Goal: Task Accomplishment & Management: Manage account settings

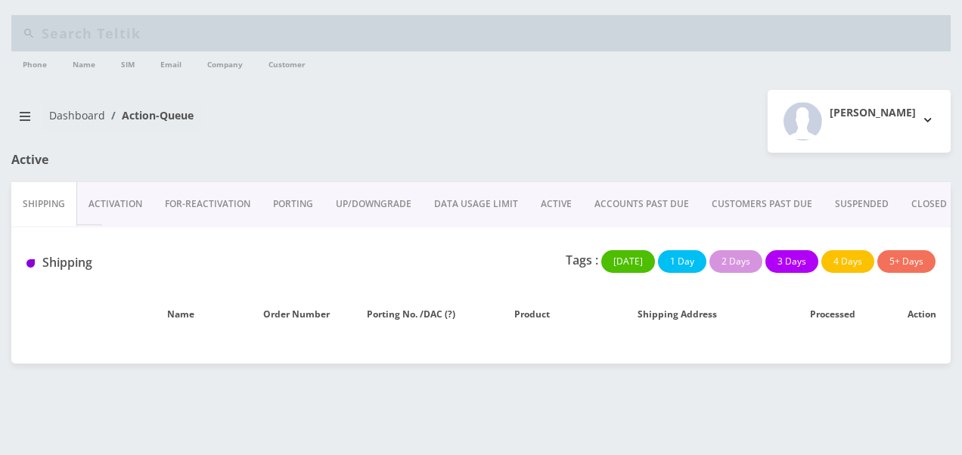
click at [540, 201] on link "ACTIVE" at bounding box center [557, 204] width 54 height 44
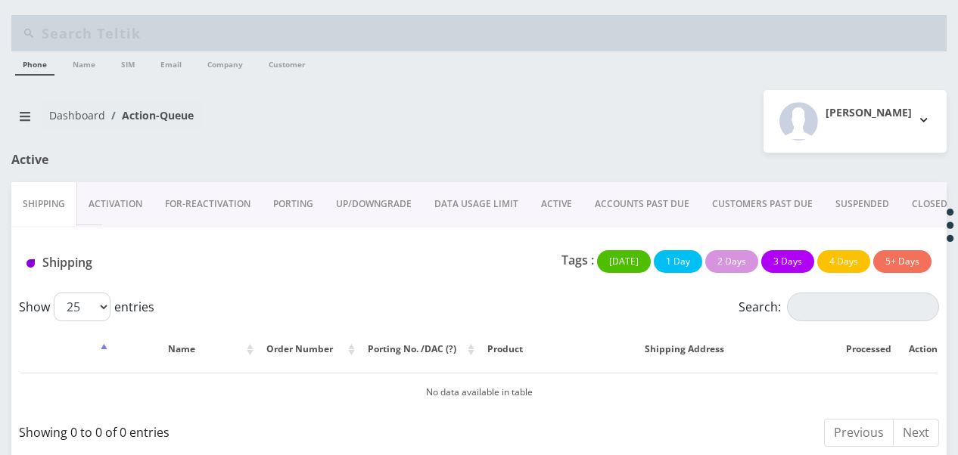
scroll to position [11, 0]
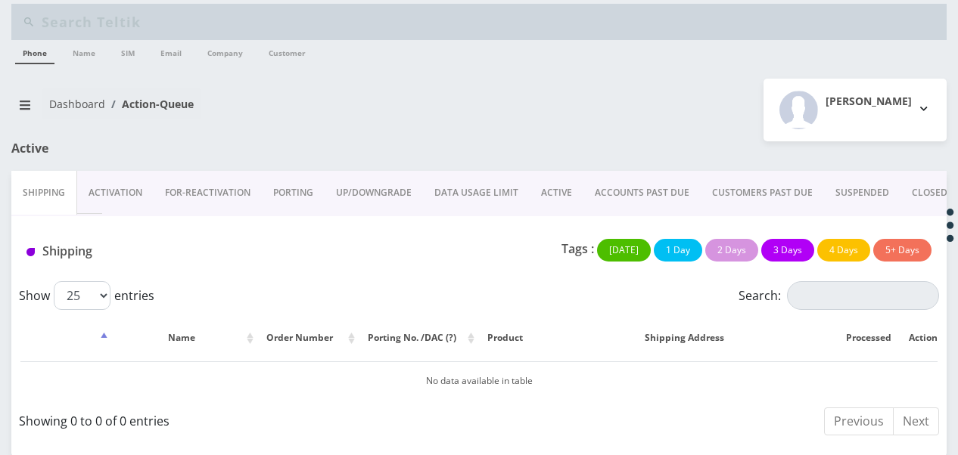
click at [544, 188] on link "ACTIVE" at bounding box center [557, 193] width 54 height 44
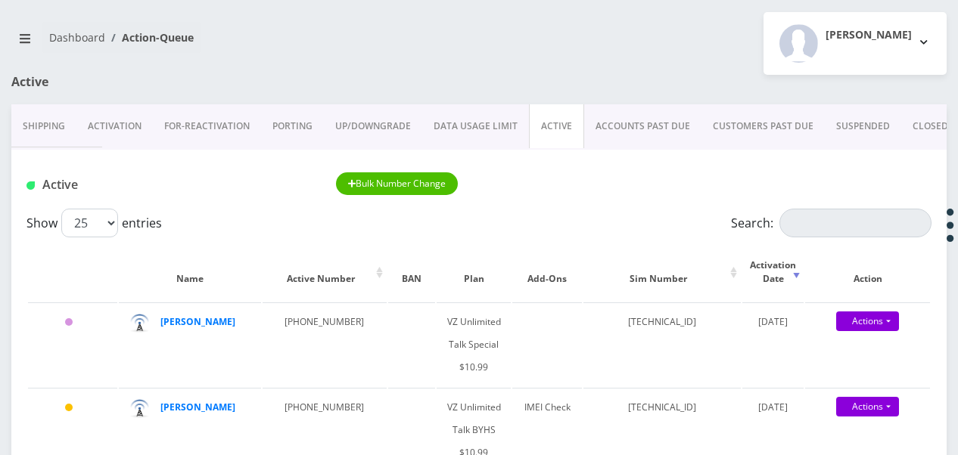
scroll to position [163, 0]
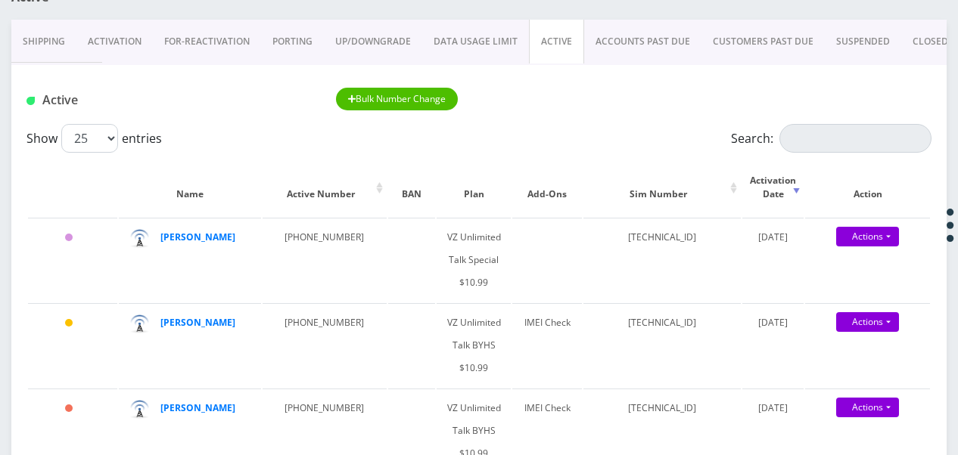
click at [646, 47] on link "ACCOUNTS PAST DUE" at bounding box center [642, 42] width 117 height 44
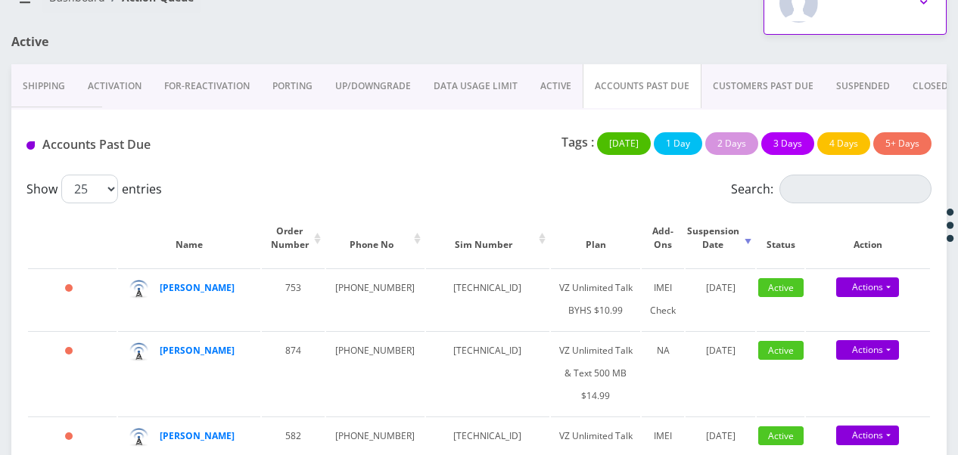
scroll to position [83, 0]
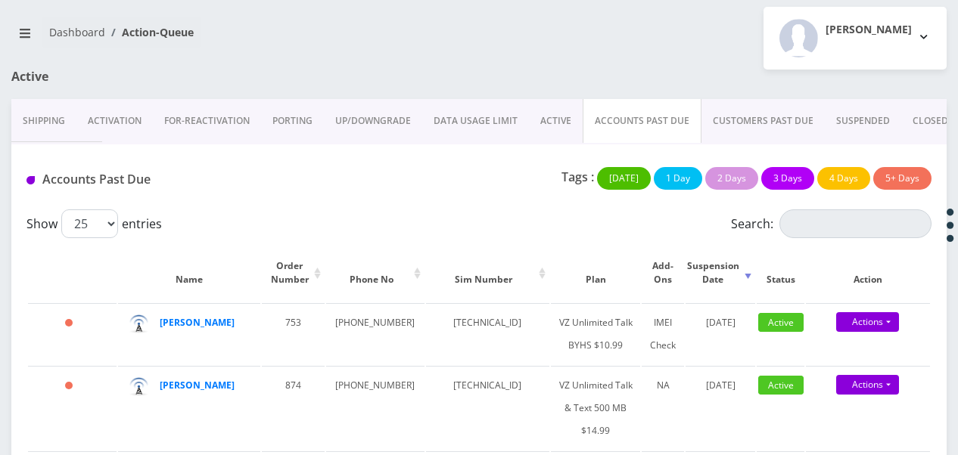
click at [540, 116] on link "ACTIVE" at bounding box center [556, 121] width 54 height 44
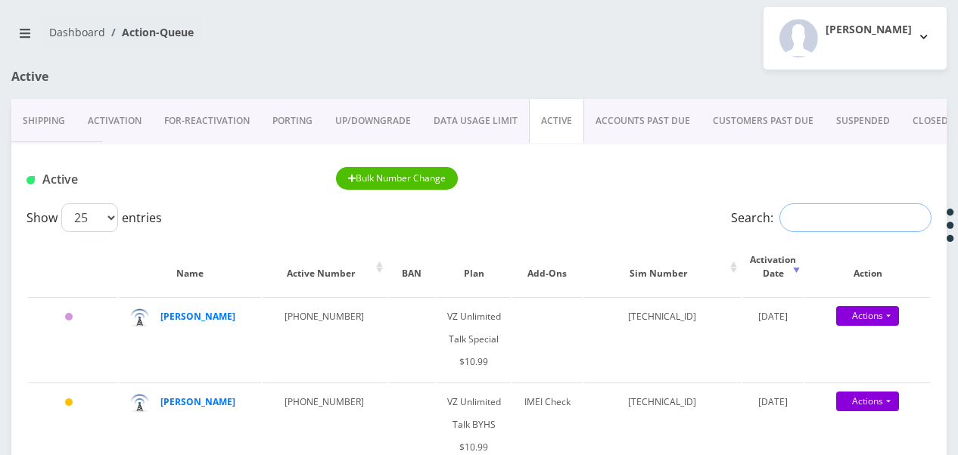
click at [820, 223] on input "Search:" at bounding box center [855, 217] width 152 height 29
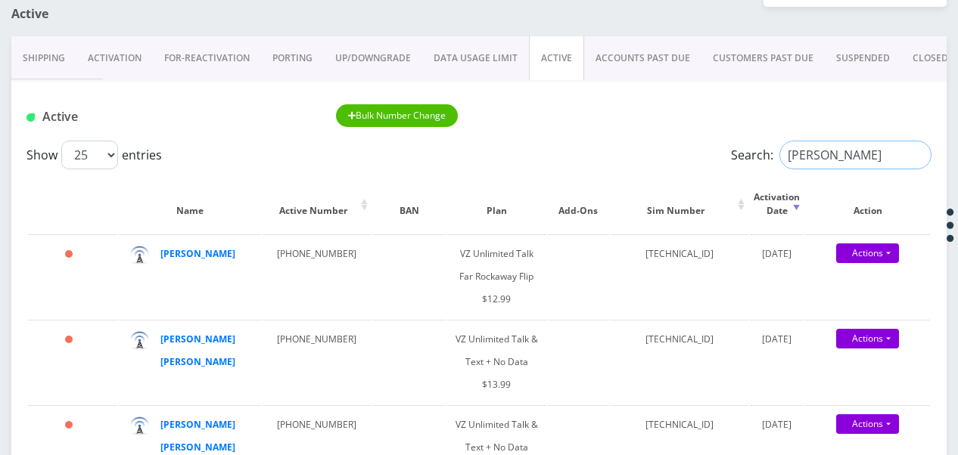
scroll to position [235, 0]
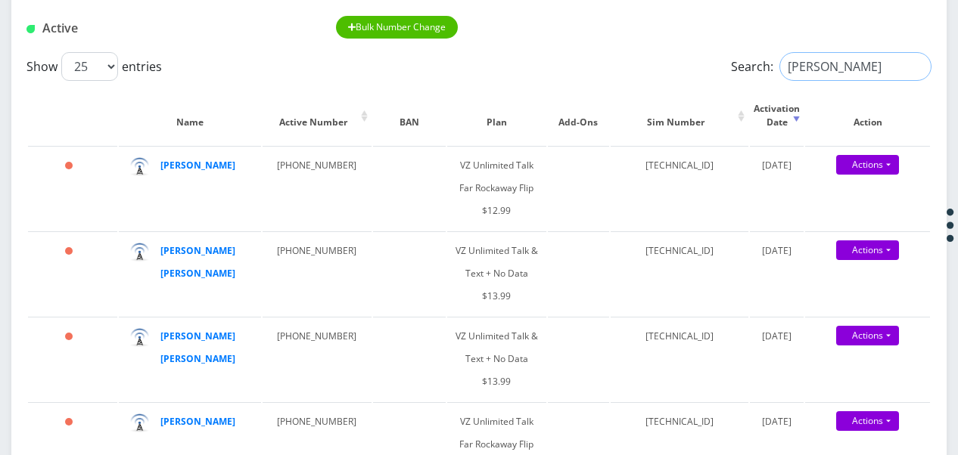
drag, startPoint x: 837, startPoint y: 63, endPoint x: 669, endPoint y: 71, distance: 167.4
click at [693, 78] on div "Show 25 50 100 250 500 1000 entries Search: tzvi" at bounding box center [478, 66] width 905 height 29
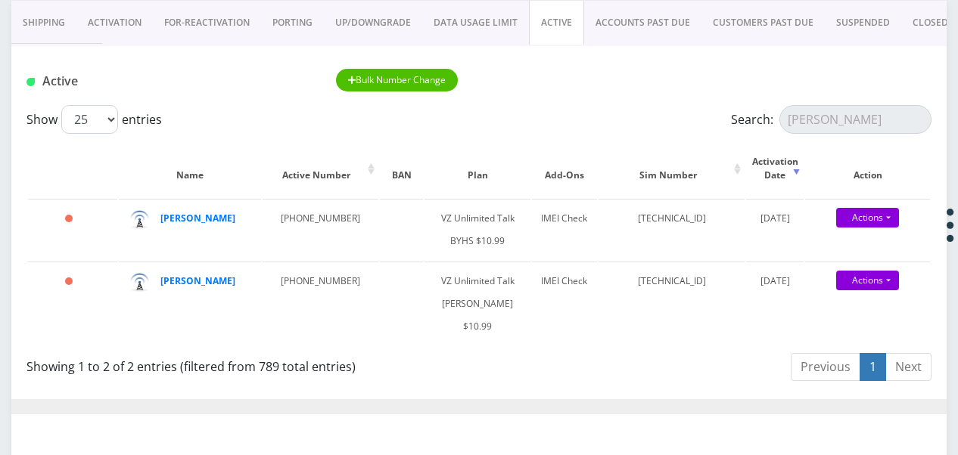
scroll to position [159, 0]
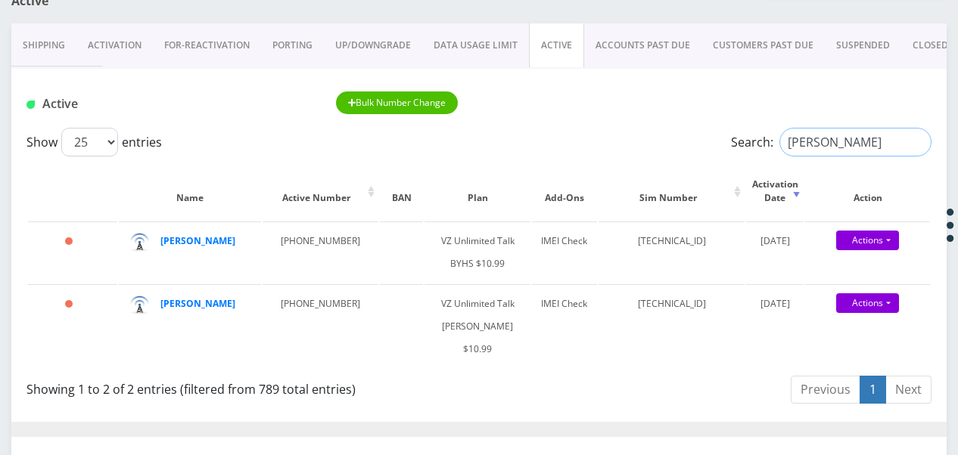
drag, startPoint x: 828, startPoint y: 144, endPoint x: 626, endPoint y: 128, distance: 202.6
click at [626, 128] on div "Show 25 50 100 250 500 1000 entries Search: mitnick" at bounding box center [478, 142] width 905 height 29
type input "loeb"
click at [704, 141] on div "Show 25 50 100 250 500 1000 entries Search: loeb" at bounding box center [478, 142] width 905 height 29
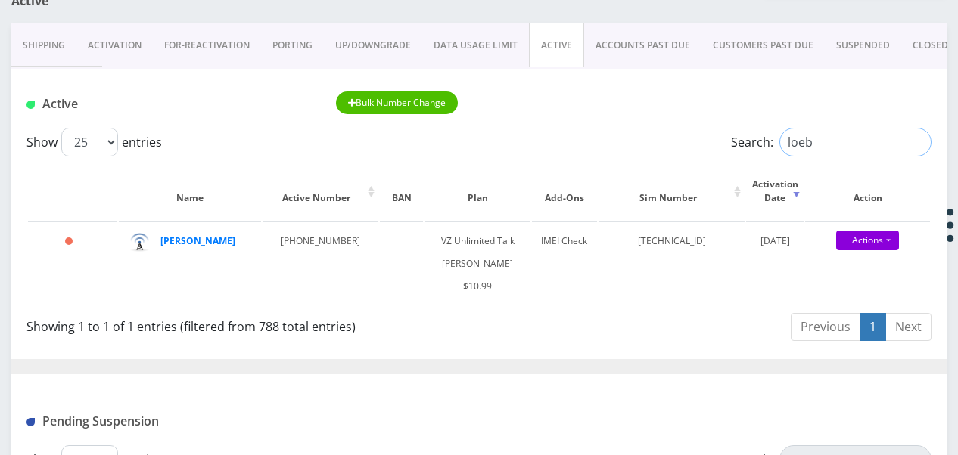
drag, startPoint x: 814, startPoint y: 150, endPoint x: 681, endPoint y: 133, distance: 134.2
click at [681, 133] on div "Show 25 50 100 250 500 1000 entries Search: loeb" at bounding box center [478, 142] width 905 height 29
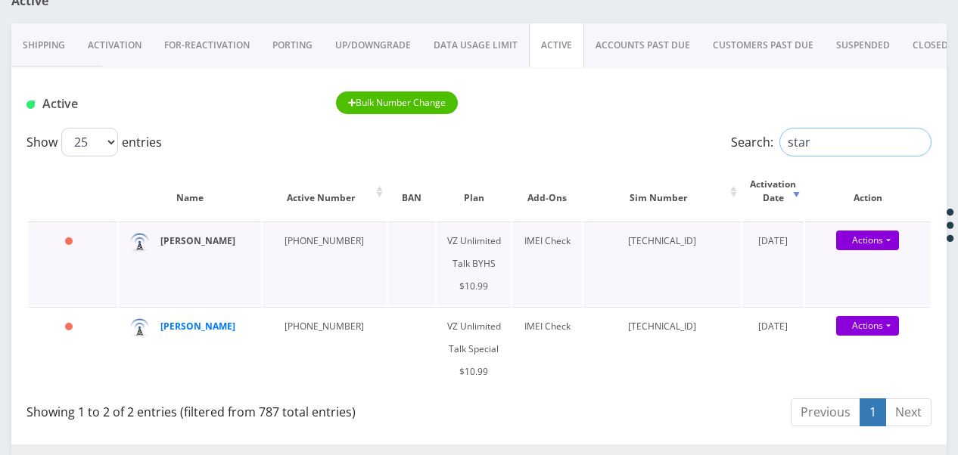
type input "star"
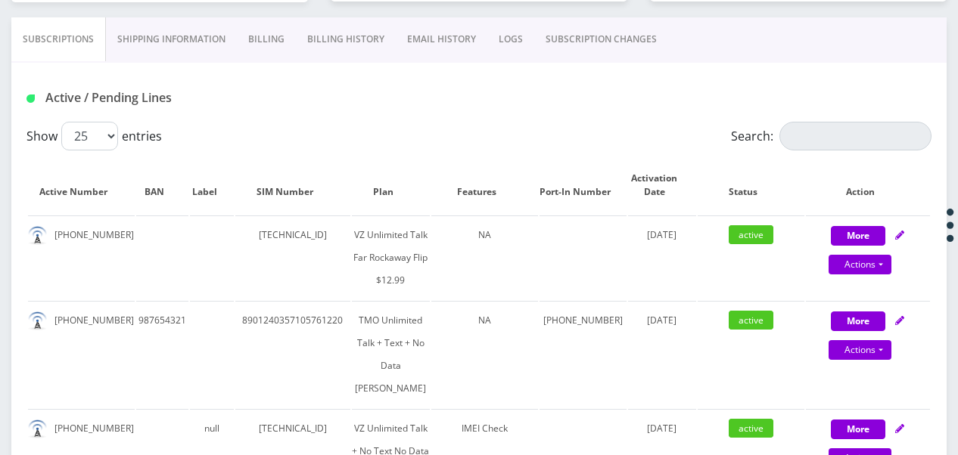
scroll to position [303, 0]
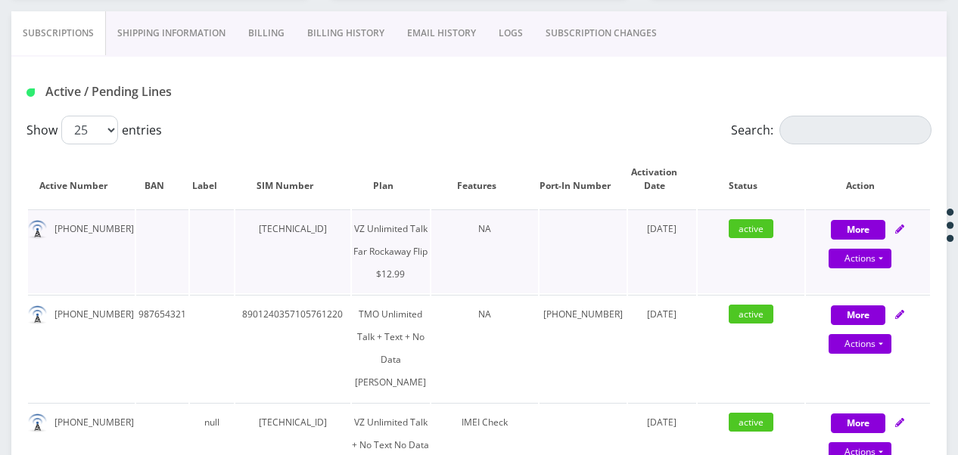
click at [893, 266] on div "Actions Suspend Close Get Usage Swap Sim" at bounding box center [860, 259] width 124 height 23
select select "372"
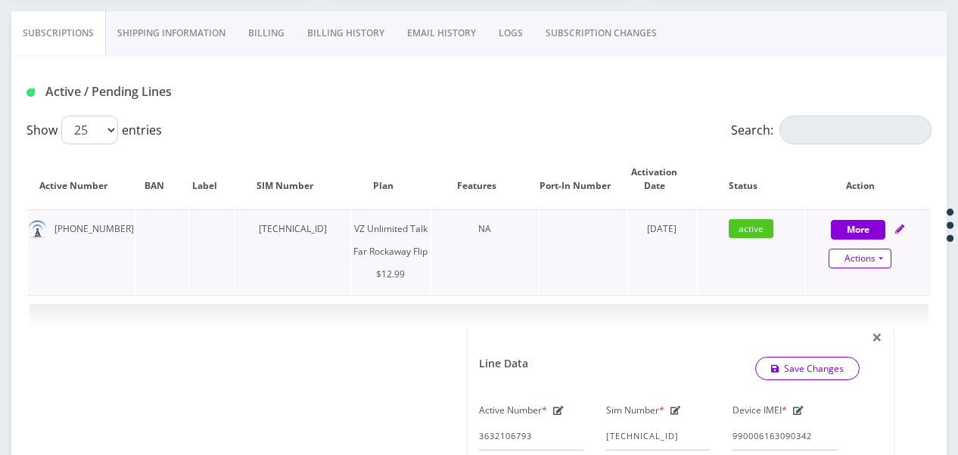
click at [888, 261] on link "Actions" at bounding box center [859, 259] width 63 height 20
select select "372"
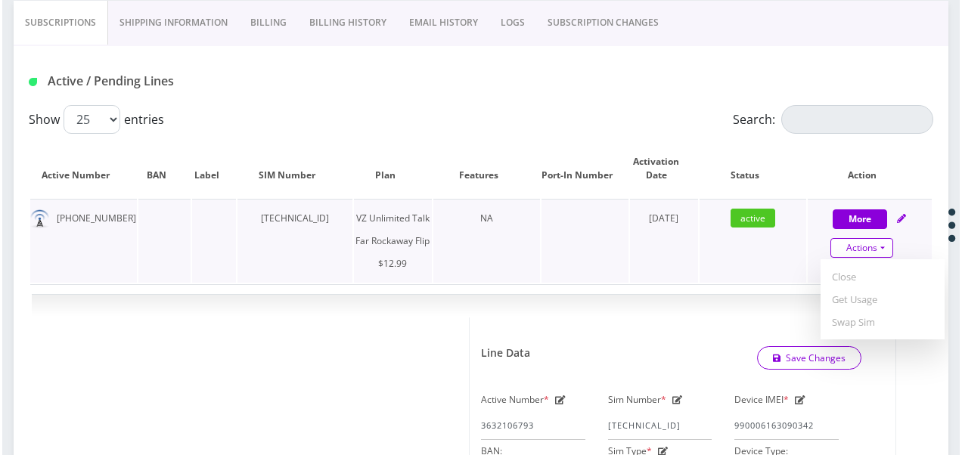
scroll to position [454, 0]
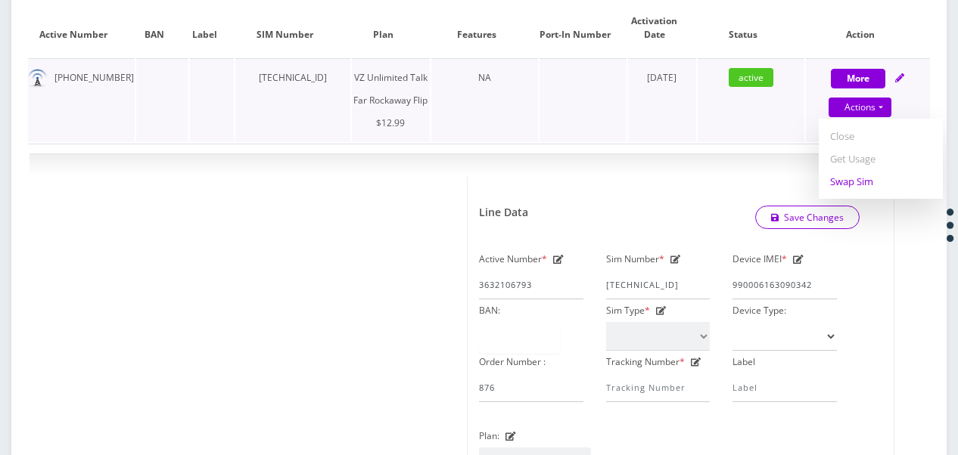
click at [854, 182] on link "Swap Sim" at bounding box center [881, 181] width 124 height 23
select select "372"
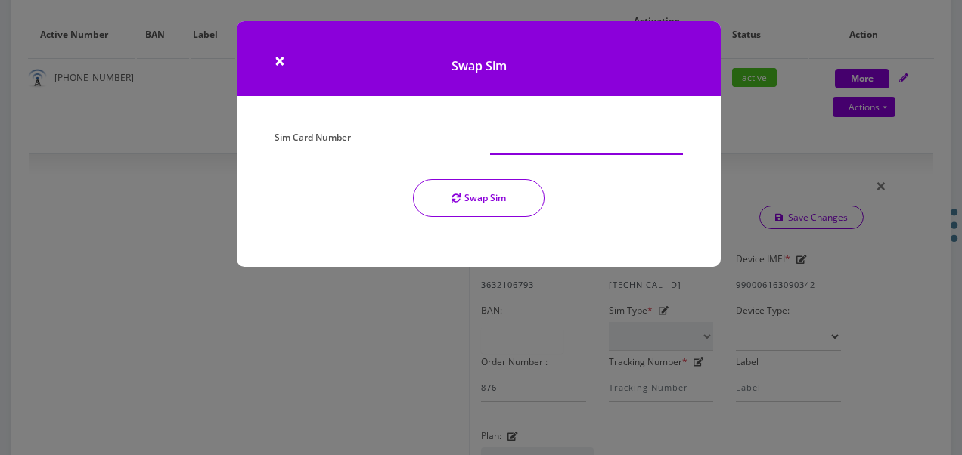
click at [613, 135] on input "Sim Card Number" at bounding box center [586, 140] width 193 height 29
type input "89148000010614573939"
click at [511, 207] on button "Swap Sim" at bounding box center [479, 198] width 132 height 38
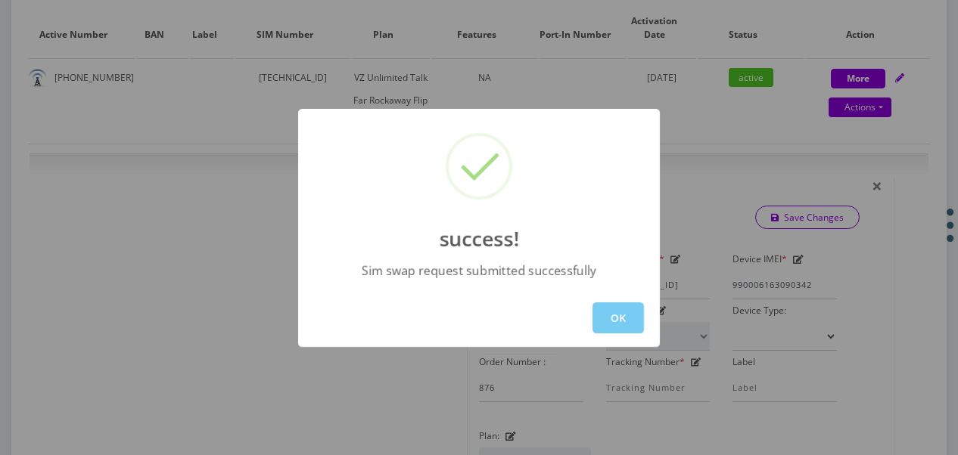
click at [604, 318] on button "OK" at bounding box center [617, 318] width 51 height 31
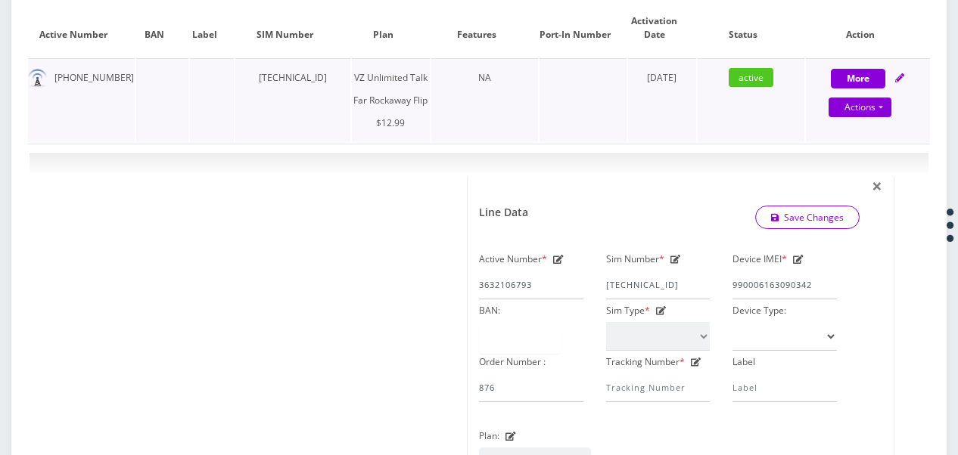
click at [893, 115] on div "Actions Suspend Close Get Usage Swap Sim" at bounding box center [860, 108] width 124 height 23
select select "372"
click at [888, 110] on link "Actions" at bounding box center [859, 108] width 63 height 20
click at [879, 163] on link "Get Usage" at bounding box center [881, 159] width 124 height 23
select select "372"
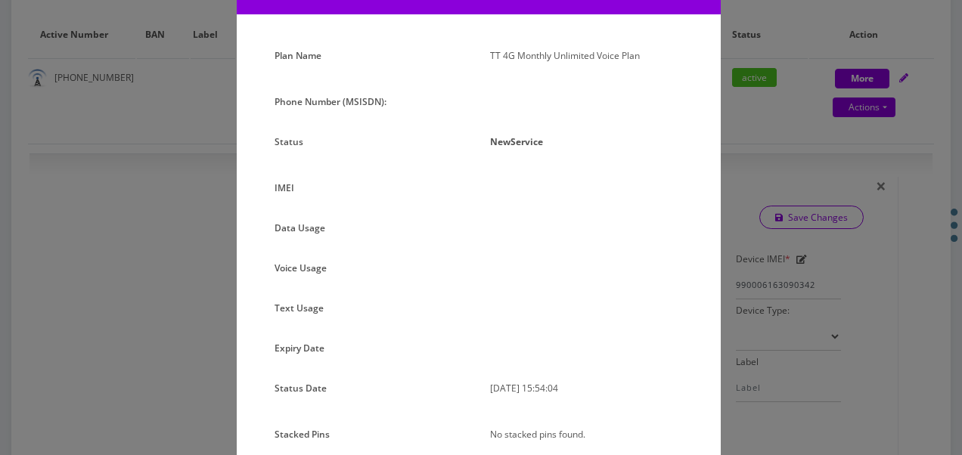
scroll to position [149, 0]
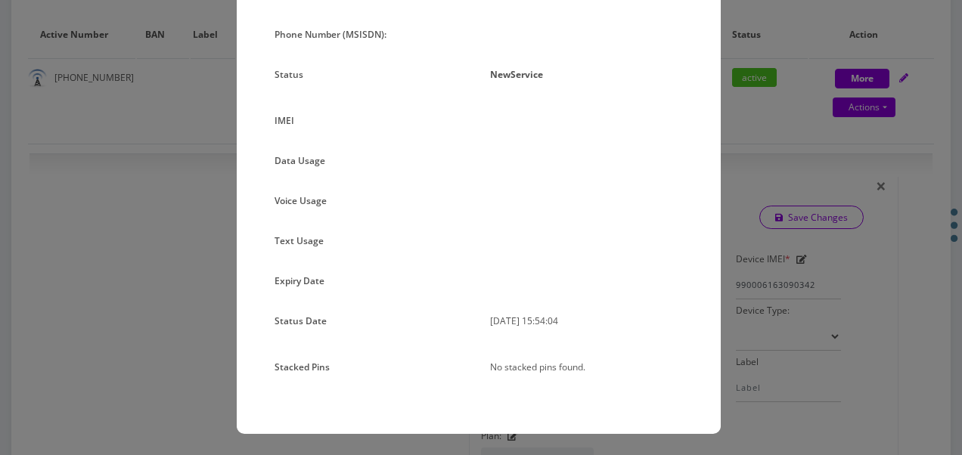
click at [818, 151] on div "× Subscription Info Plan Name TT 4G Monthly Unlimited Voice Plan Phone Number (…" at bounding box center [481, 227] width 962 height 455
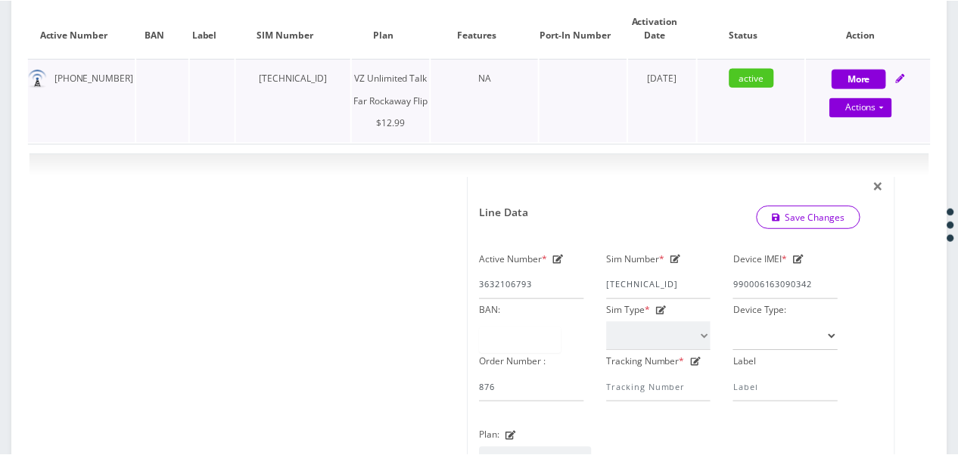
scroll to position [303, 0]
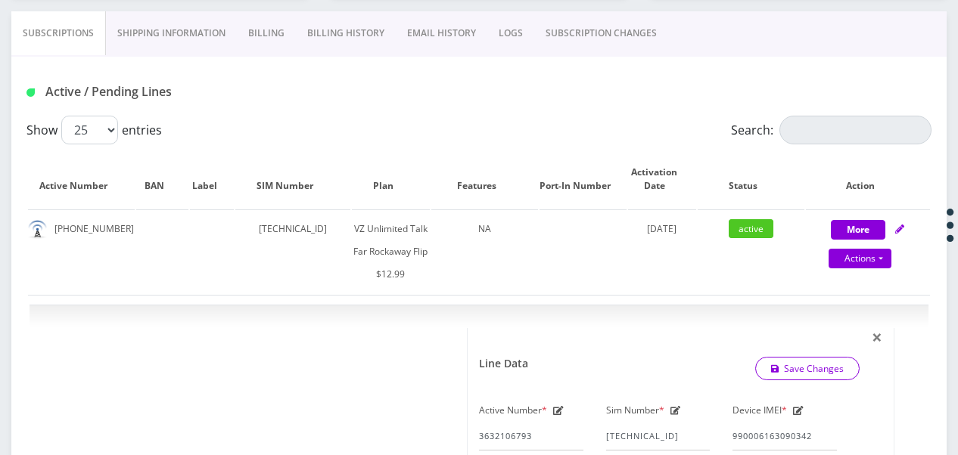
click at [617, 38] on link "SUBSCRIPTION CHANGES" at bounding box center [601, 33] width 134 height 44
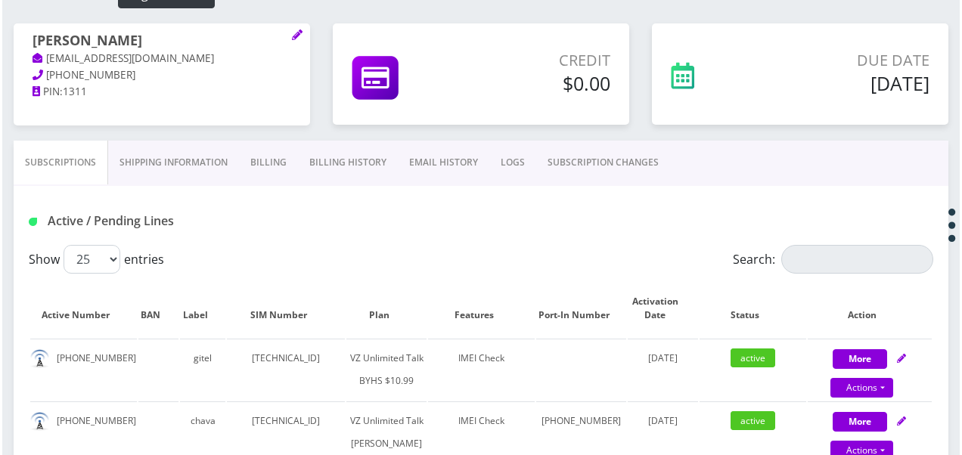
scroll to position [151, 0]
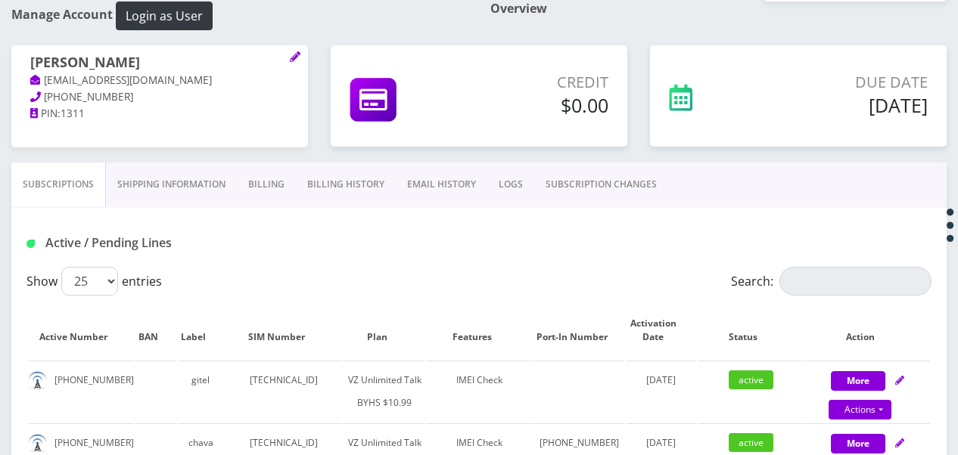
click at [303, 55] on div "chava mitnick tlieberma+566555555@gmail.com 718-252-0830 PIN: 1311" at bounding box center [159, 88] width 297 height 86
click at [291, 56] on icon at bounding box center [295, 56] width 11 height 11
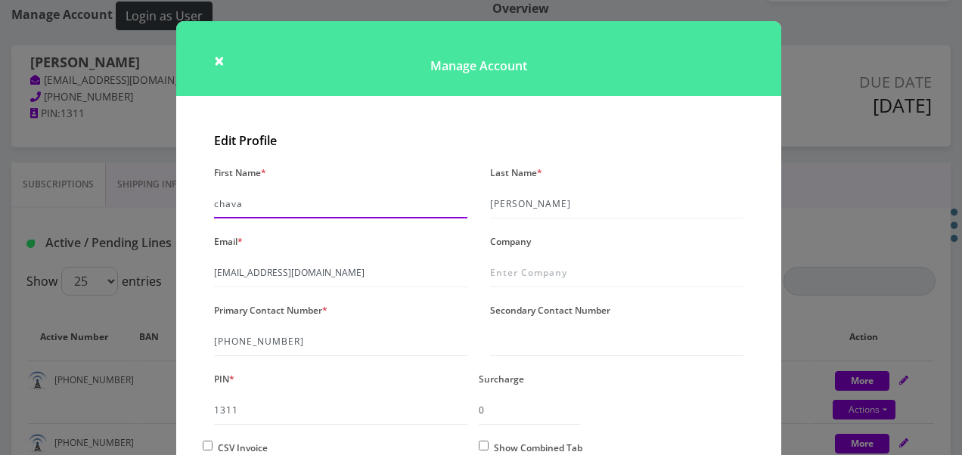
drag, startPoint x: 308, startPoint y: 194, endPoint x: 0, endPoint y: 245, distance: 312.0
click at [0, 242] on html "Phone Name SIM Email Company Customer Action Queues Support Email Template Emai…" at bounding box center [481, 445] width 962 height 1193
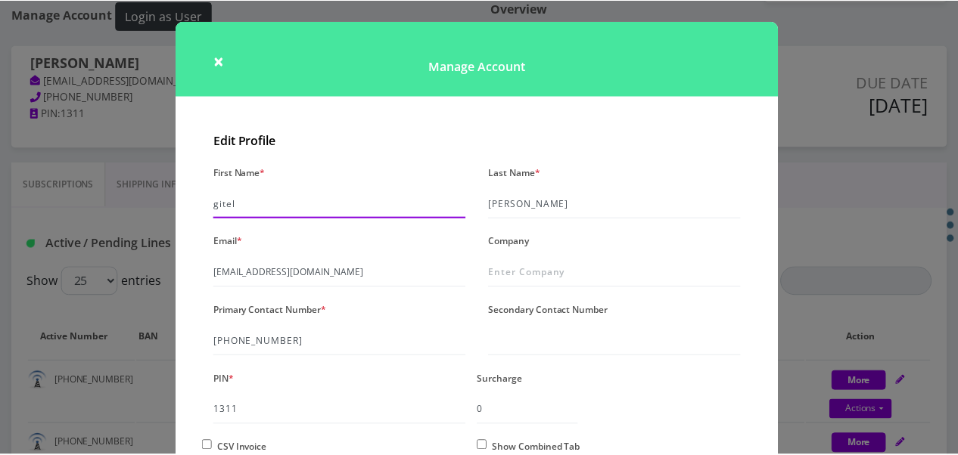
scroll to position [130, 0]
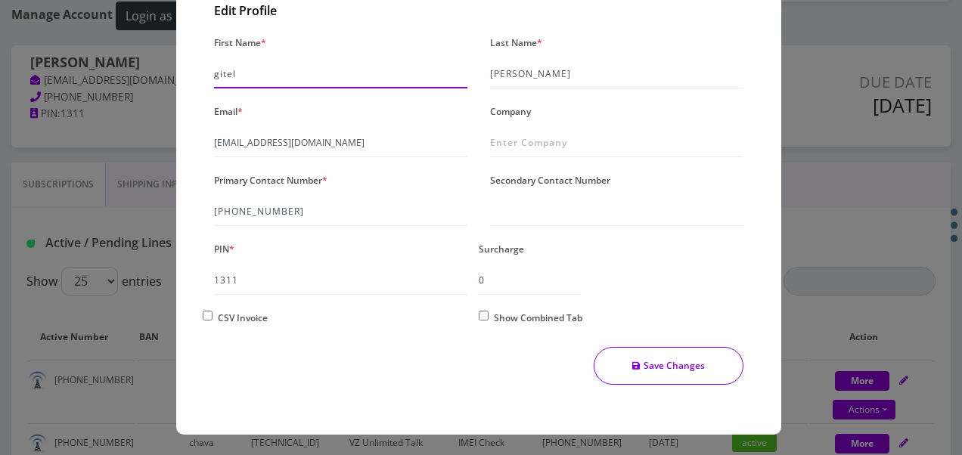
type input "gitel"
click at [625, 368] on button "Save Changes" at bounding box center [669, 366] width 151 height 38
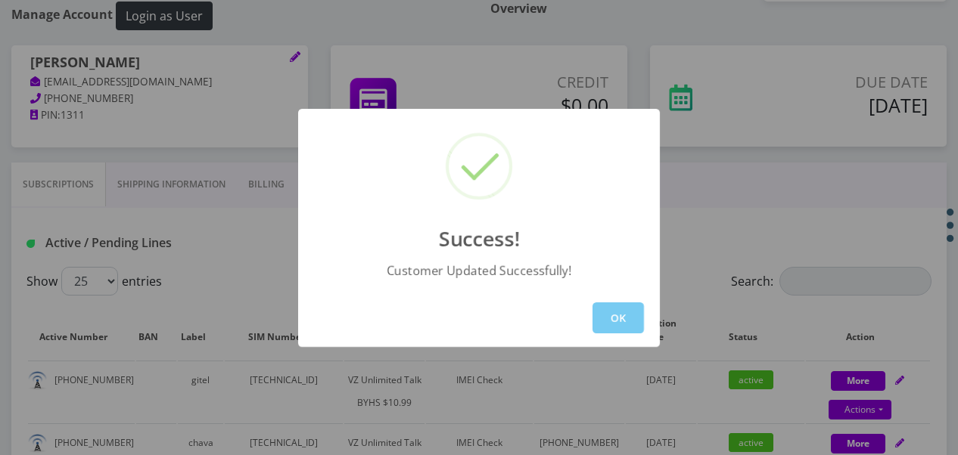
click at [615, 327] on button "OK" at bounding box center [617, 318] width 51 height 31
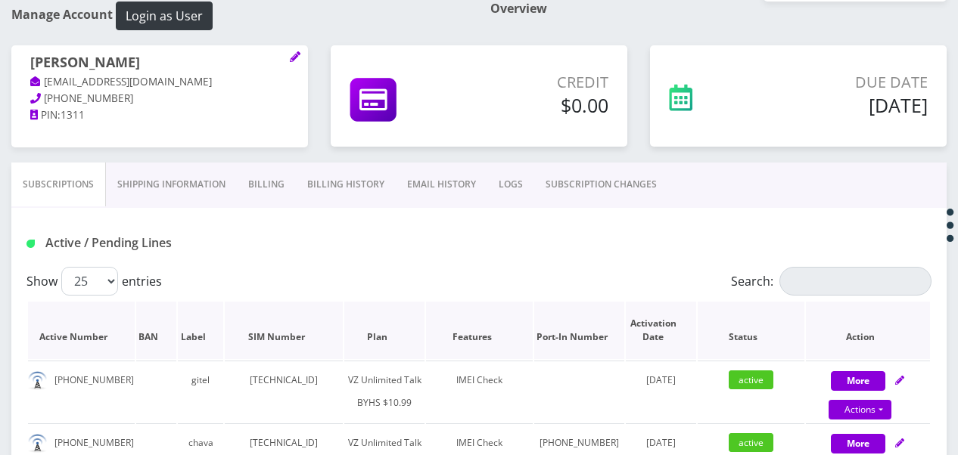
scroll to position [378, 0]
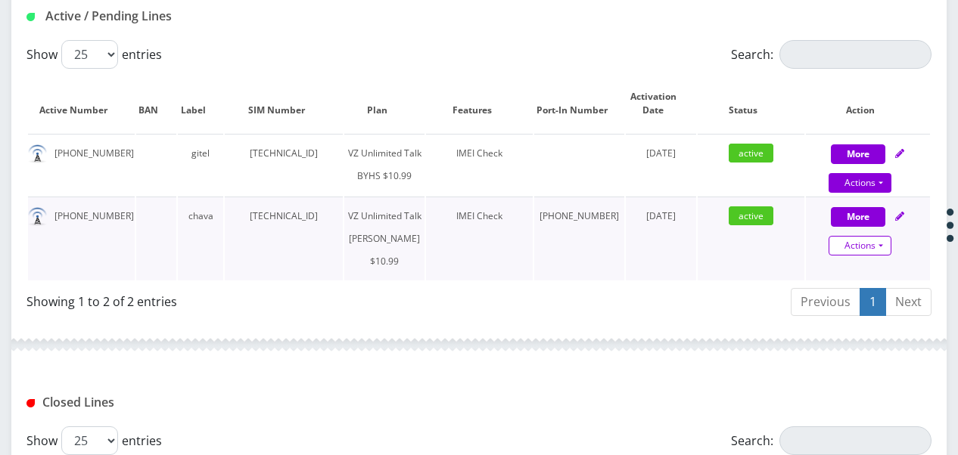
click at [888, 256] on link "Actions" at bounding box center [859, 246] width 63 height 20
select select "366"
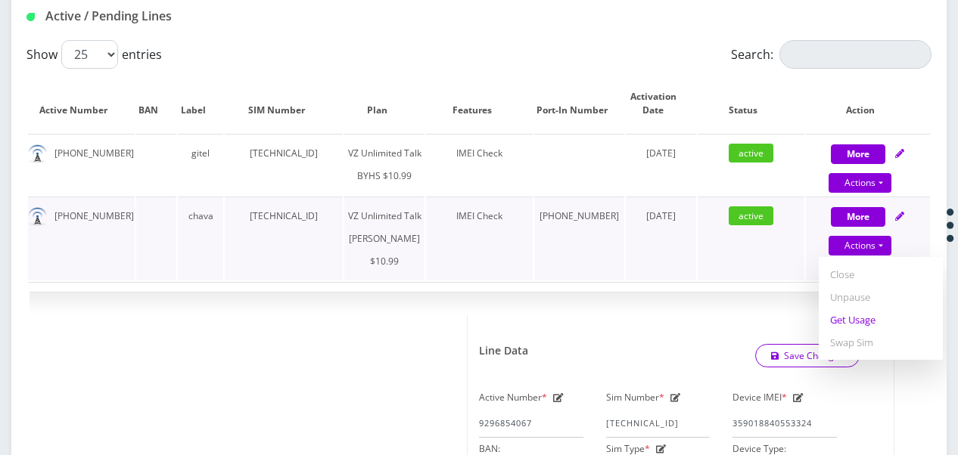
click at [861, 331] on link "Get Usage" at bounding box center [881, 320] width 124 height 23
select select "366"
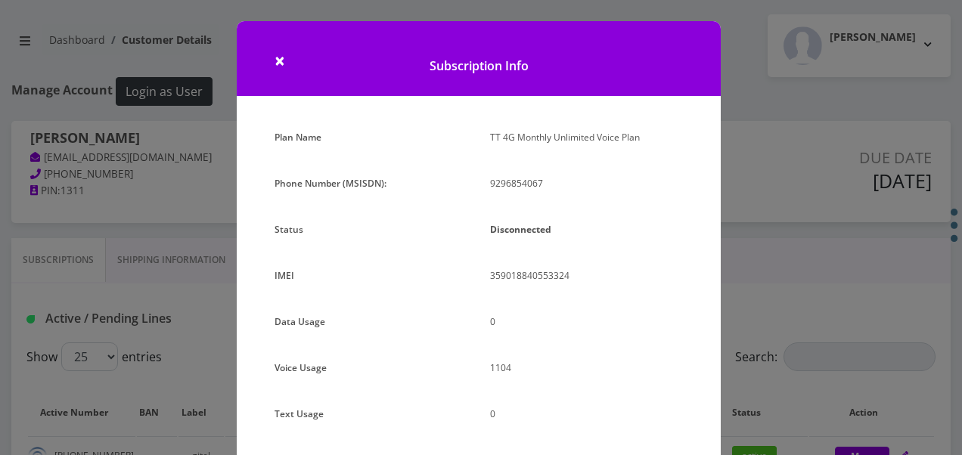
scroll to position [185, 0]
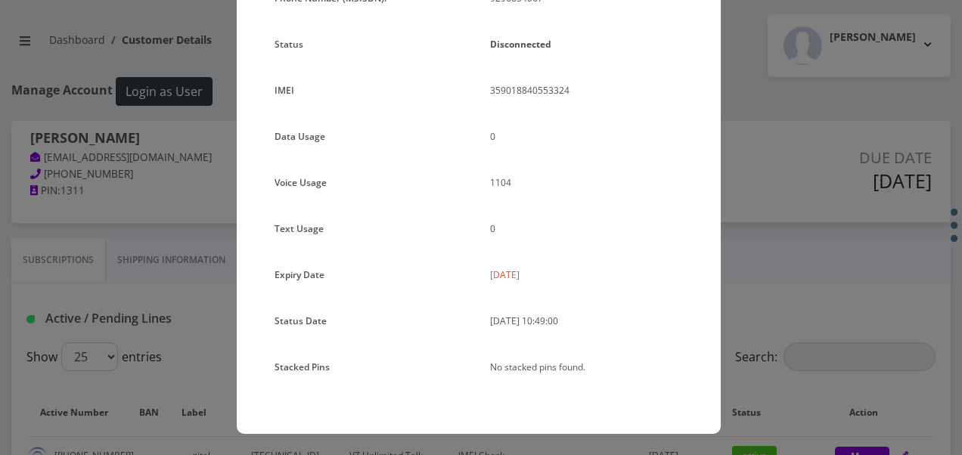
click at [760, 274] on div "× Subscription Info Plan Name TT 4G Monthly Unlimited Voice Plan Phone Number (…" at bounding box center [481, 227] width 962 height 455
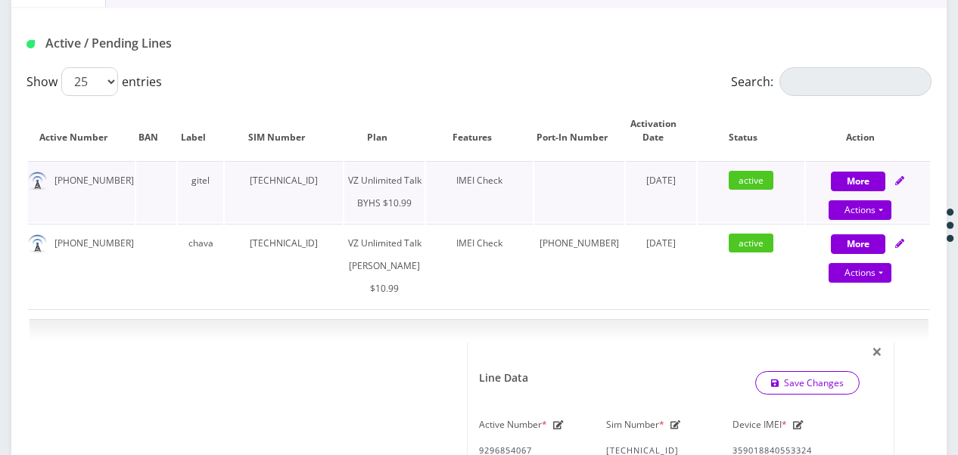
scroll to position [378, 0]
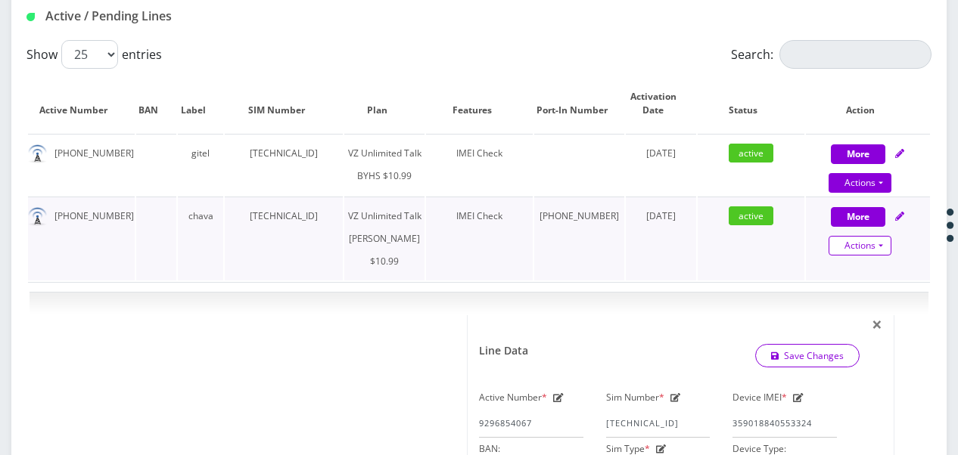
click at [883, 256] on link "Actions" at bounding box center [859, 246] width 63 height 20
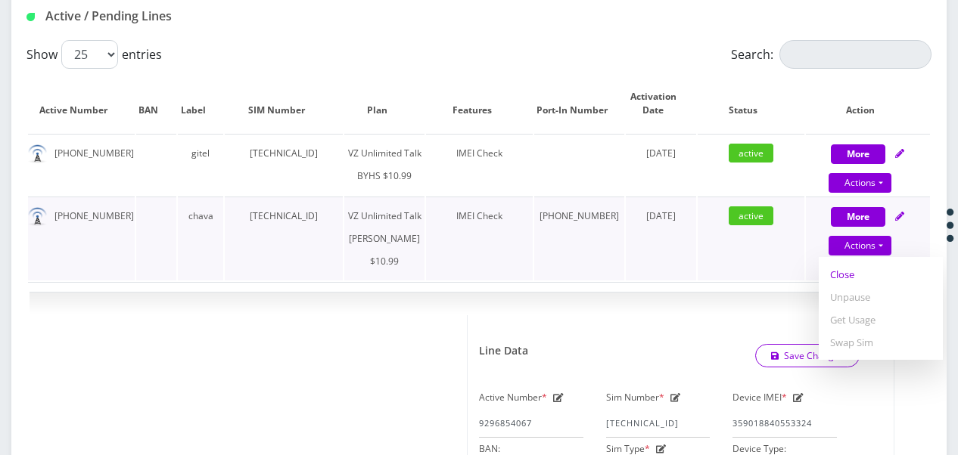
click at [856, 286] on link "Close" at bounding box center [881, 274] width 124 height 23
type input "[DATE]"
select select "366"
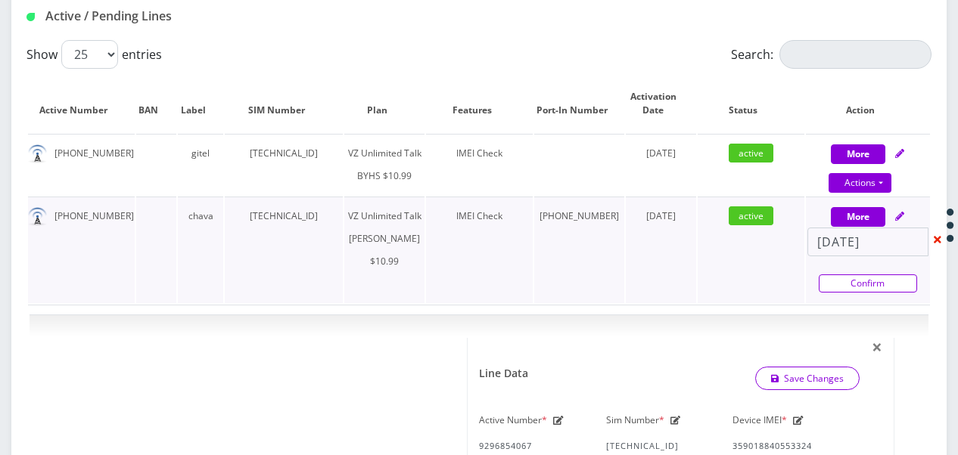
click at [848, 293] on link "Confirm" at bounding box center [868, 284] width 98 height 18
select select "366"
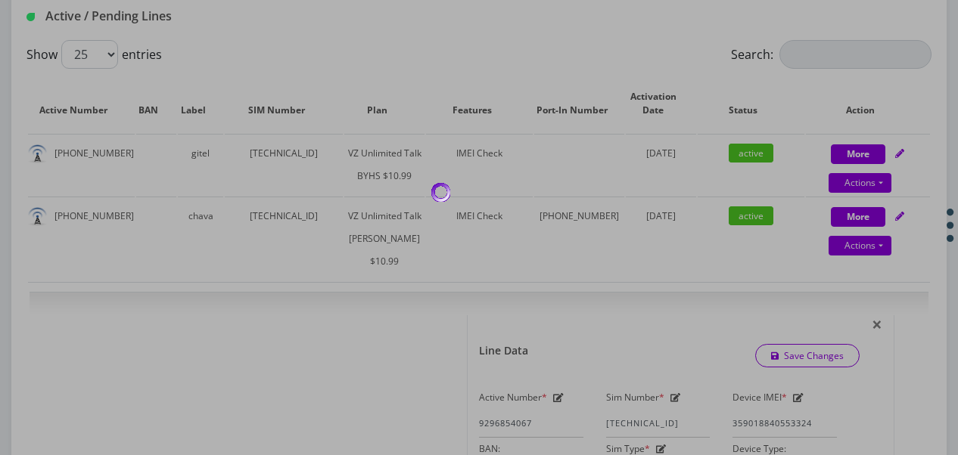
click at [589, 164] on div at bounding box center [479, 227] width 958 height 455
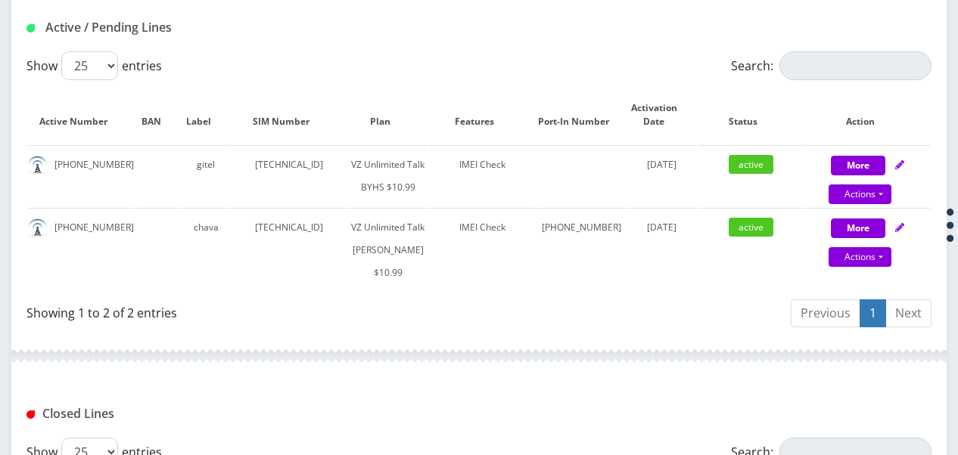
scroll to position [378, 0]
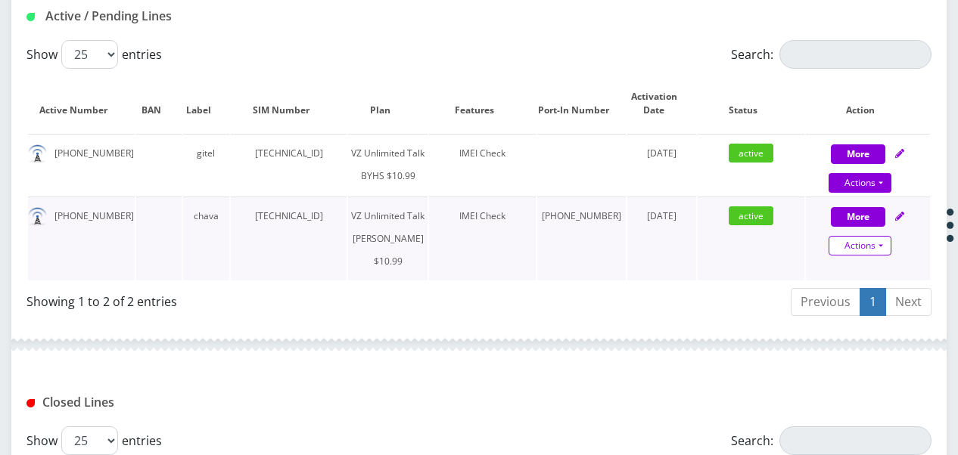
click at [886, 256] on link "Actions" at bounding box center [859, 246] width 63 height 20
select select "366"
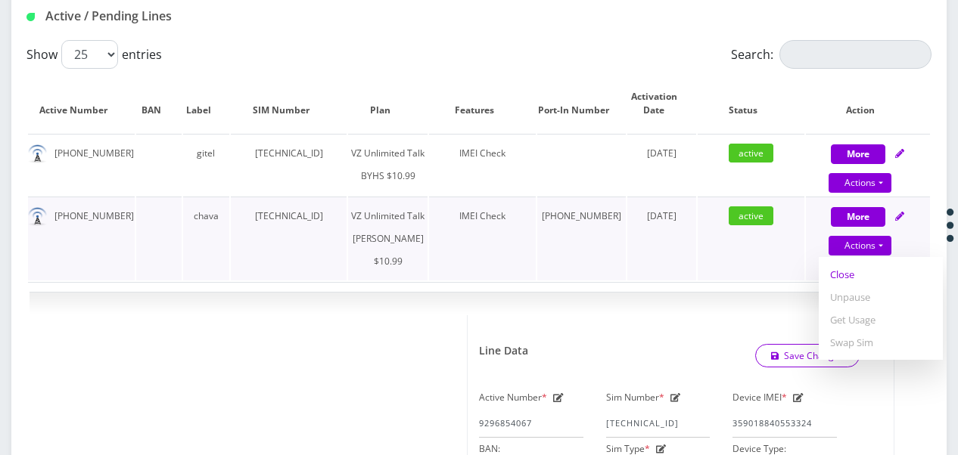
click at [847, 286] on link "Close" at bounding box center [881, 274] width 124 height 23
type input "[DATE]"
select select "366"
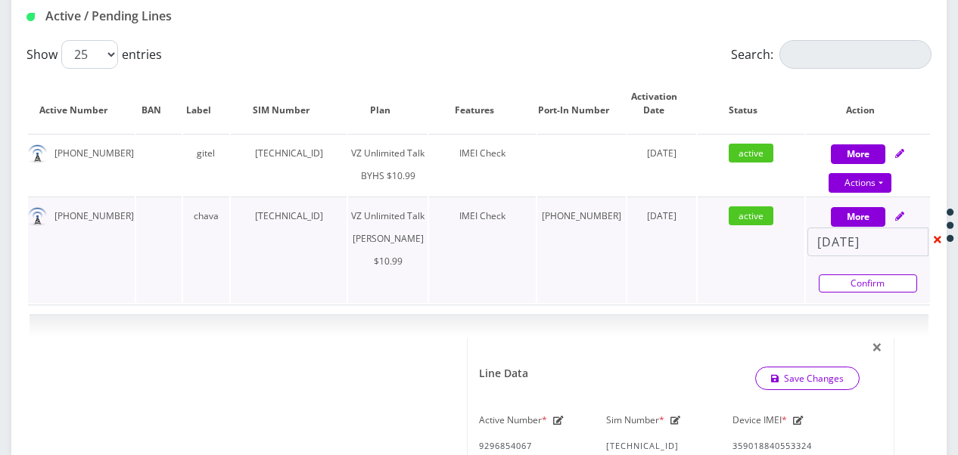
click at [845, 293] on link "Confirm" at bounding box center [868, 284] width 98 height 18
select select "366"
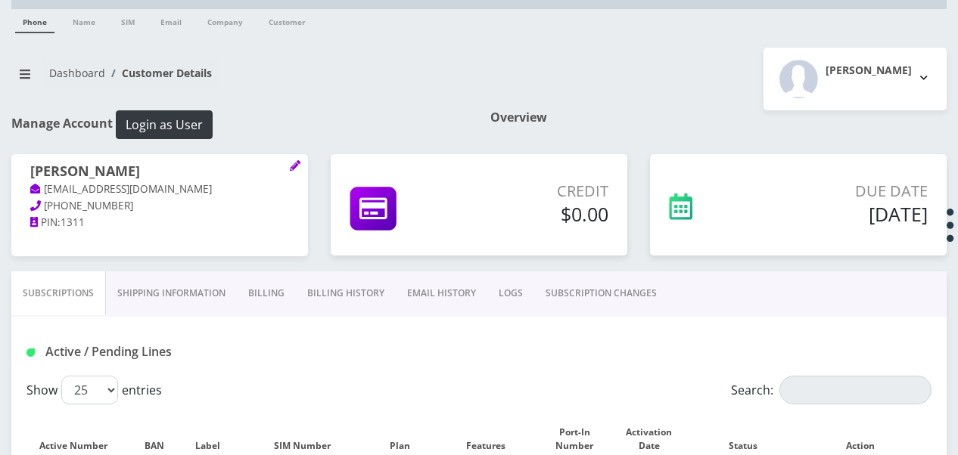
scroll to position [0, 0]
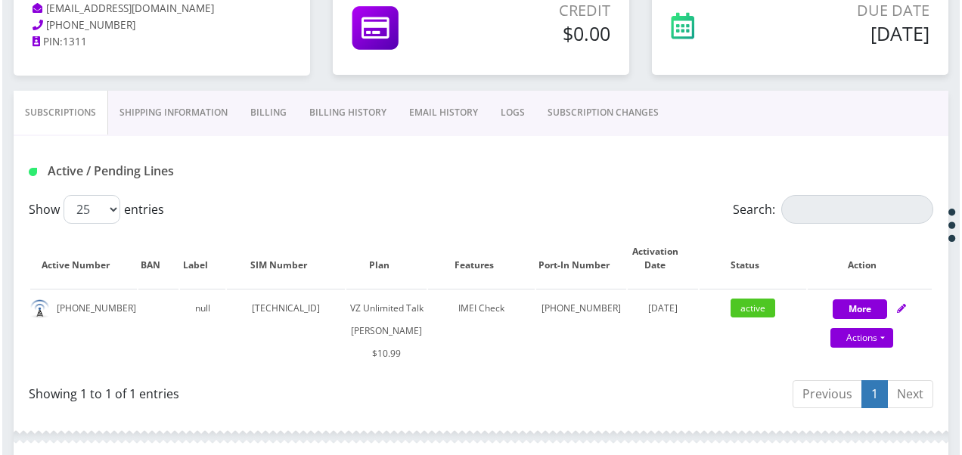
scroll to position [227, 0]
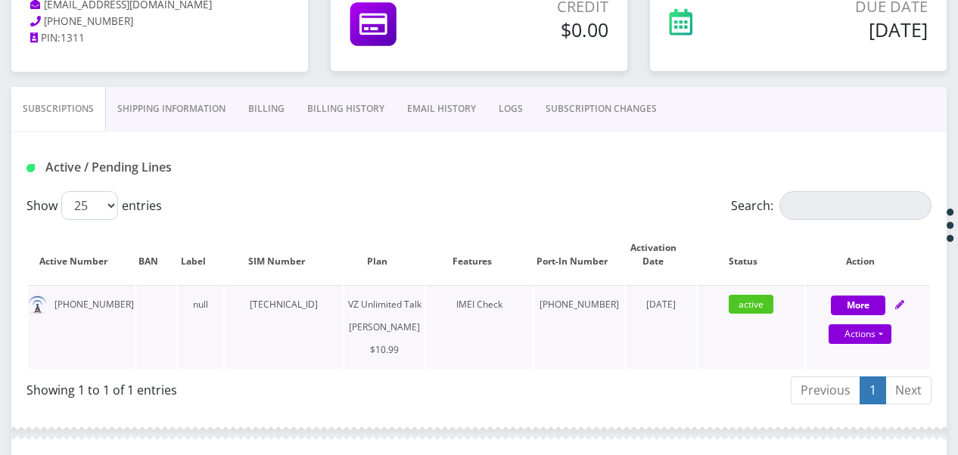
click at [893, 335] on div "Actions Suspend Close Unpause Get Usage Swap Sim" at bounding box center [860, 335] width 124 height 23
select select "366"
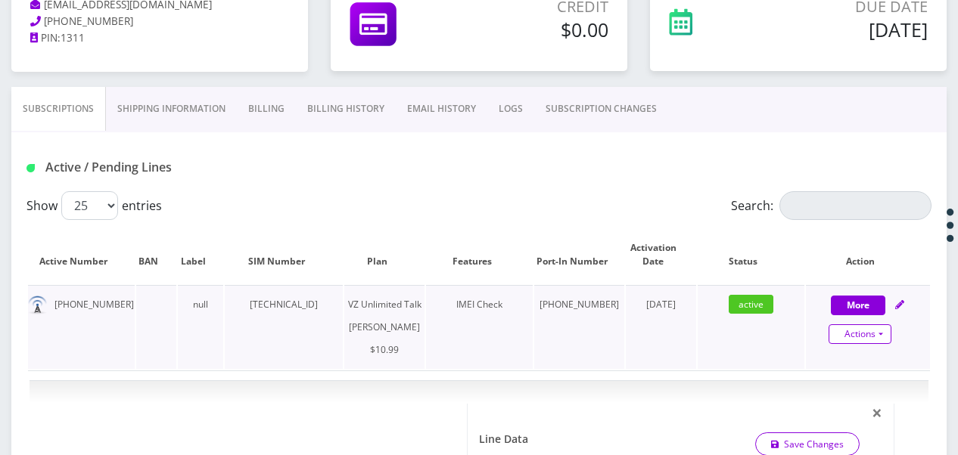
click at [890, 337] on link "Actions" at bounding box center [859, 335] width 63 height 20
select select "366"
click at [865, 407] on link "Get Usage" at bounding box center [881, 408] width 124 height 23
select select "366"
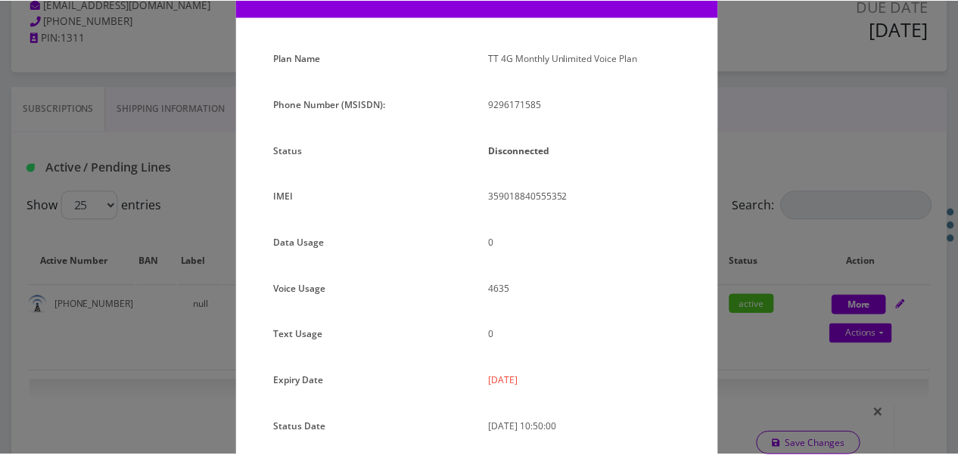
scroll to position [185, 0]
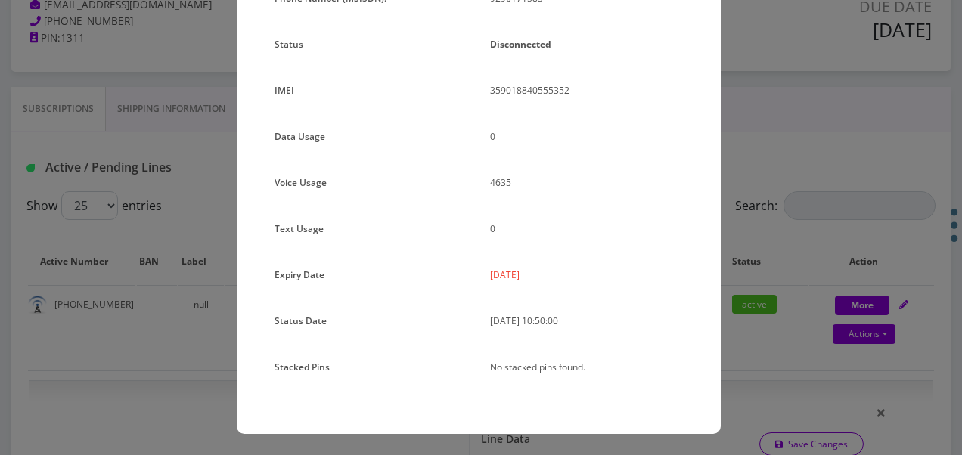
drag, startPoint x: 487, startPoint y: 271, endPoint x: 555, endPoint y: 268, distance: 68.2
click at [555, 268] on div "2025-09-23" at bounding box center [587, 281] width 216 height 34
drag, startPoint x: 555, startPoint y: 268, endPoint x: 525, endPoint y: 275, distance: 31.2
copy p "2025-09-23"
click at [144, 272] on div "× Subscription Info Plan Name TT 4G Monthly Unlimited Voice Plan Phone Number (…" at bounding box center [481, 227] width 962 height 455
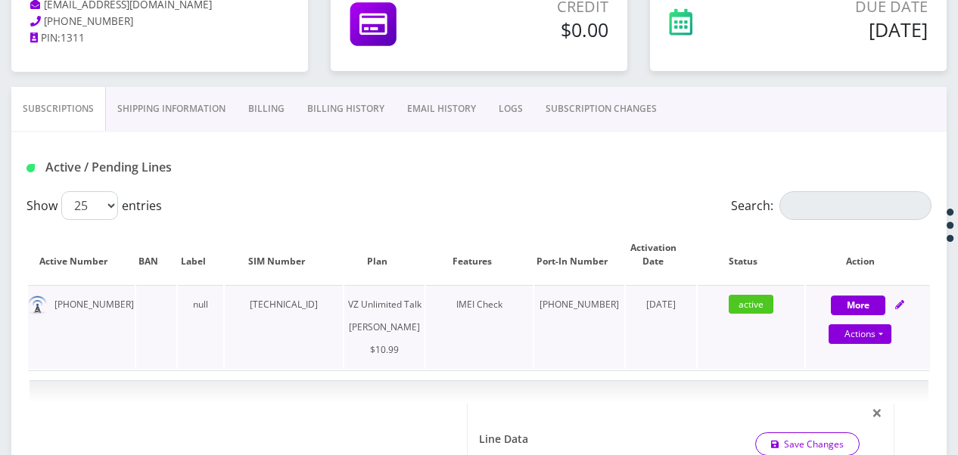
drag, startPoint x: 256, startPoint y: 303, endPoint x: 363, endPoint y: 304, distance: 107.4
click at [343, 304] on td "89148000010413090747" at bounding box center [284, 327] width 118 height 84
drag, startPoint x: 363, startPoint y: 304, endPoint x: 350, endPoint y: 304, distance: 12.9
copy td "89148000010413090747"
drag, startPoint x: 51, startPoint y: 306, endPoint x: 113, endPoint y: 306, distance: 61.3
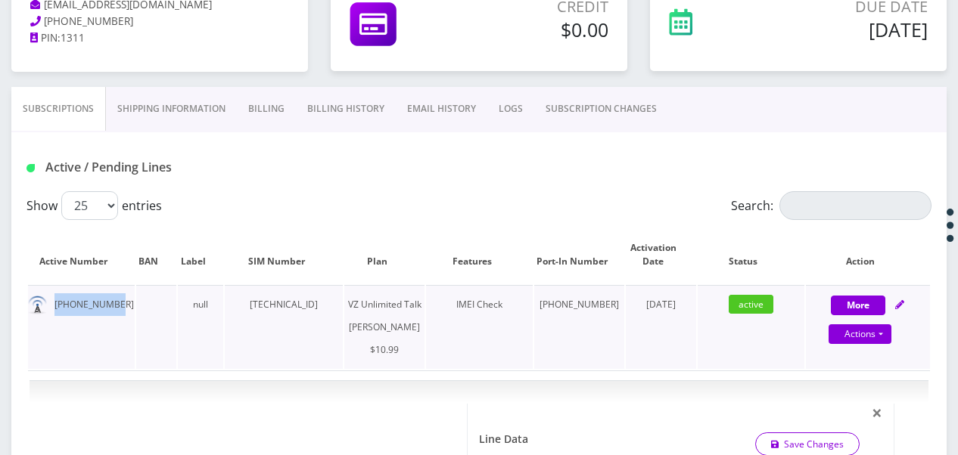
click at [113, 306] on td "929-617-1585" at bounding box center [81, 327] width 107 height 84
drag, startPoint x: 113, startPoint y: 306, endPoint x: 77, endPoint y: 306, distance: 35.6
copy td "929-617-1585"
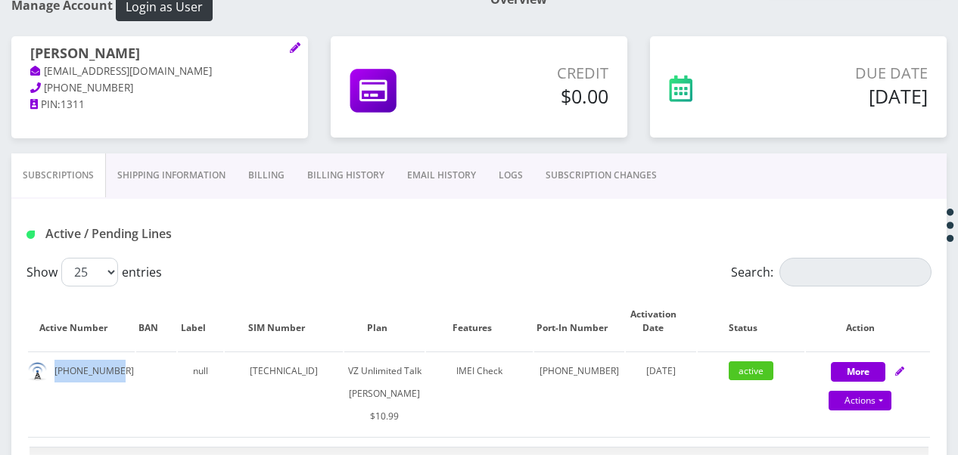
scroll to position [76, 0]
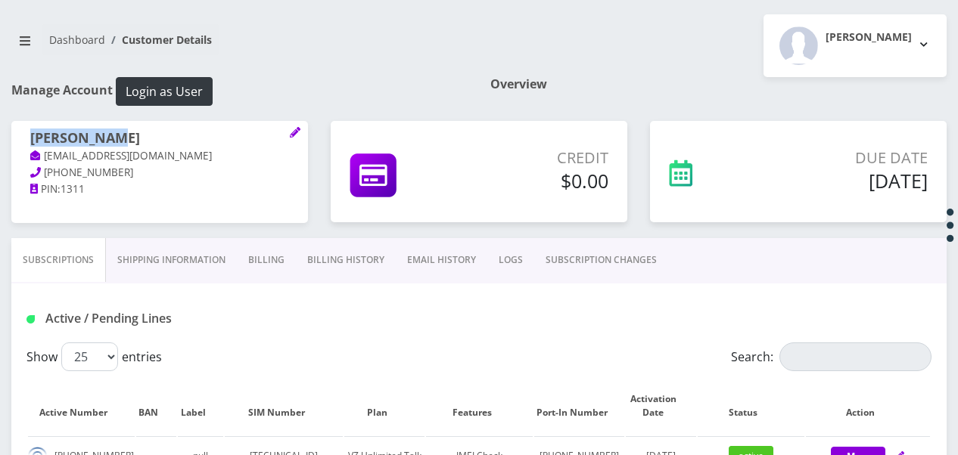
drag, startPoint x: 30, startPoint y: 135, endPoint x: 153, endPoint y: 144, distance: 122.9
click at [153, 144] on h1 "rochel loeb" at bounding box center [159, 139] width 259 height 18
drag, startPoint x: 153, startPoint y: 144, endPoint x: 100, endPoint y: 138, distance: 53.3
copy h1 "rochel loeb"
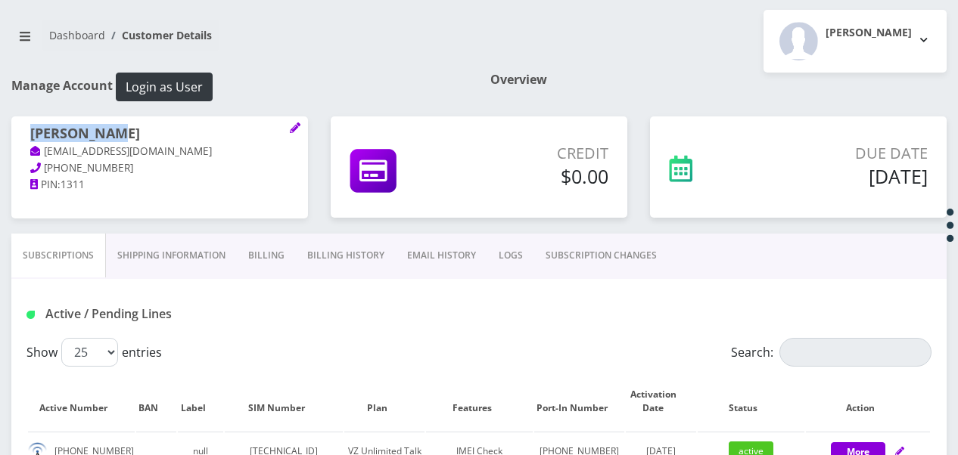
scroll to position [303, 0]
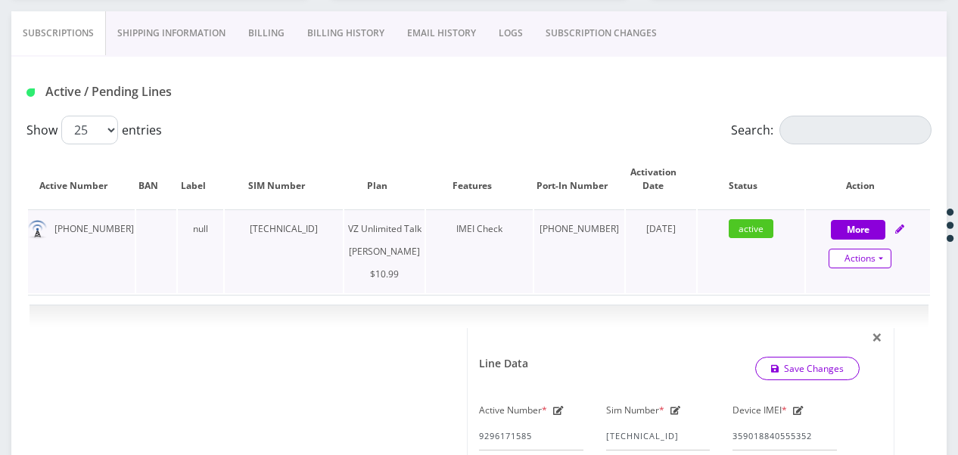
click at [872, 251] on link "Actions" at bounding box center [859, 259] width 63 height 20
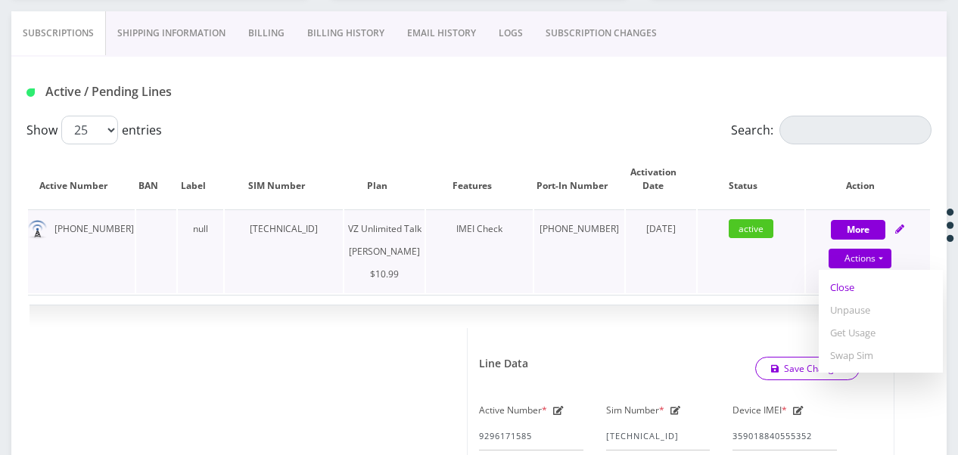
click at [852, 280] on link "Close" at bounding box center [881, 287] width 124 height 23
type input "09/16/2025"
select select "366"
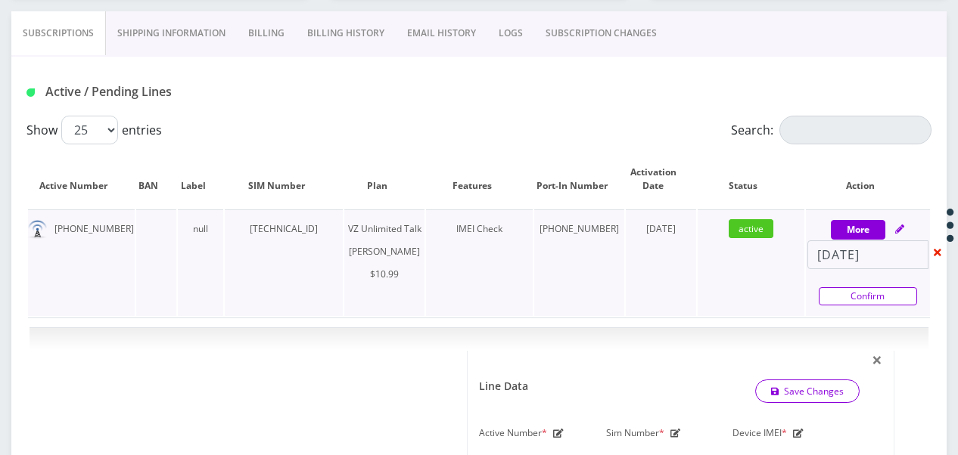
click at [848, 295] on link "Confirm" at bounding box center [868, 296] width 98 height 18
select select "366"
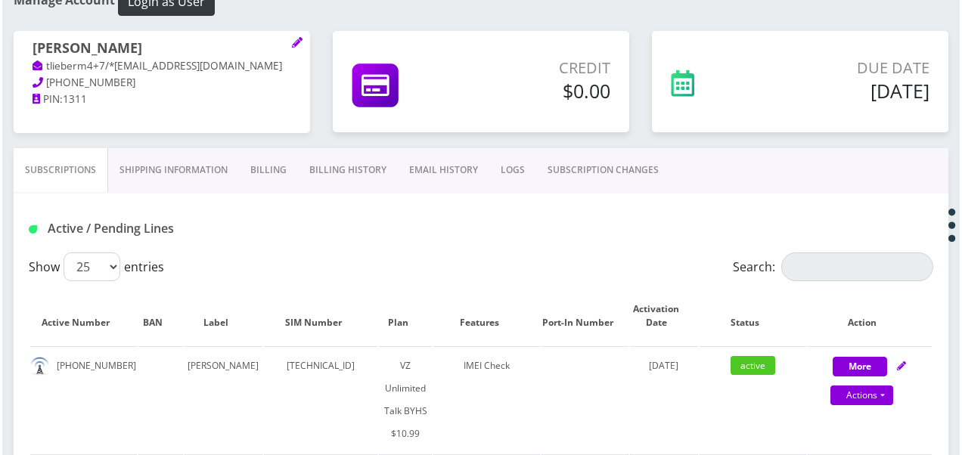
scroll to position [151, 0]
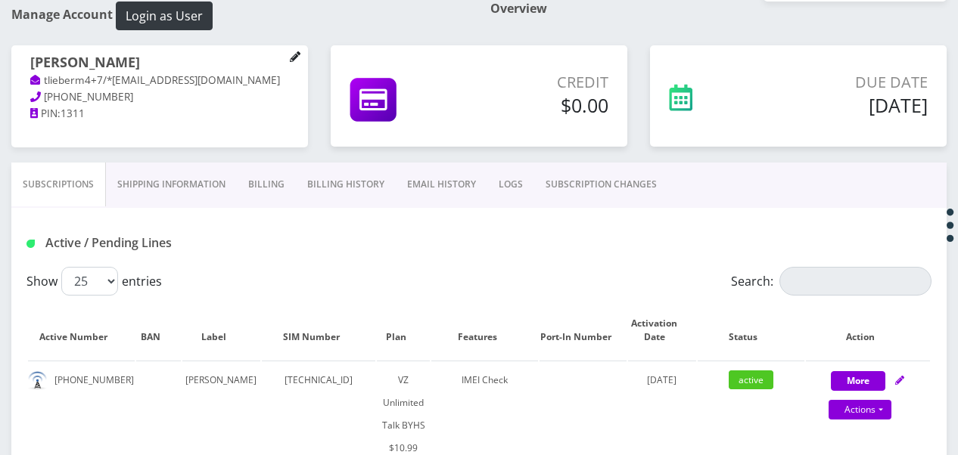
click at [296, 55] on icon at bounding box center [295, 56] width 10 height 10
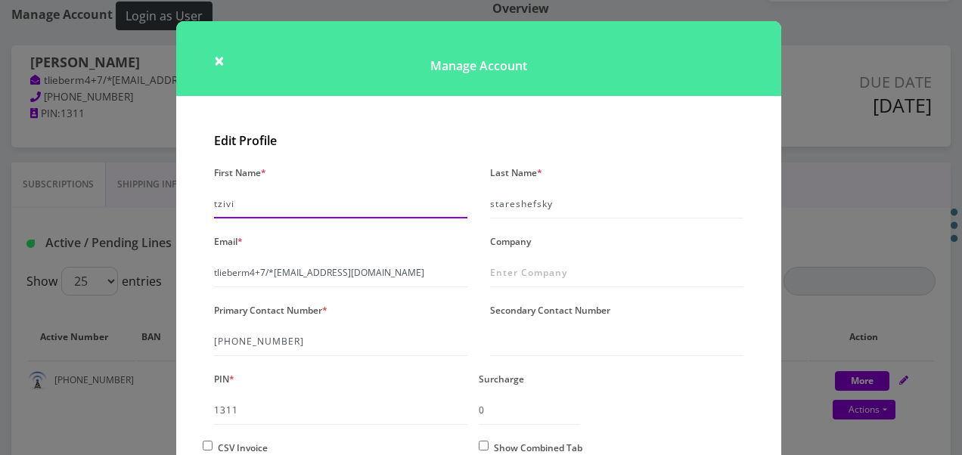
drag, startPoint x: 303, startPoint y: 203, endPoint x: 61, endPoint y: 183, distance: 242.1
click at [82, 185] on div "× Manage Account Edit Profile First Name * tzivi Last Name * stareshefsky Email…" at bounding box center [481, 227] width 962 height 455
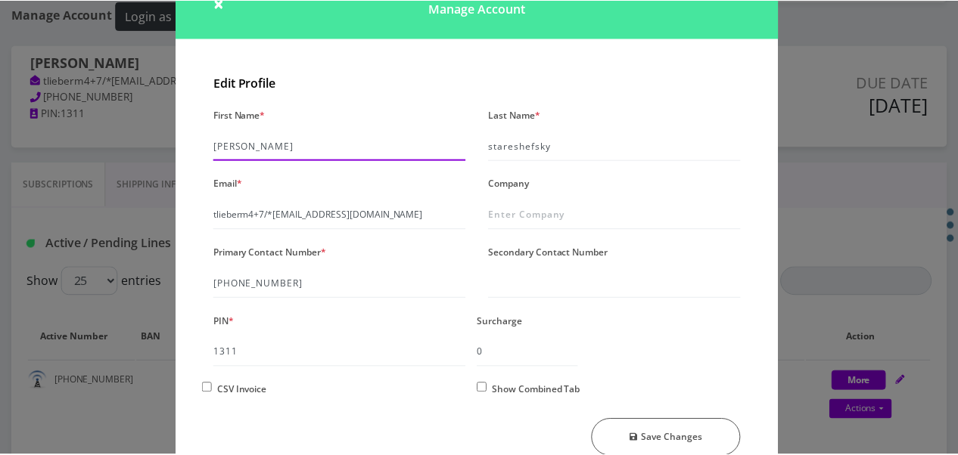
scroll to position [130, 0]
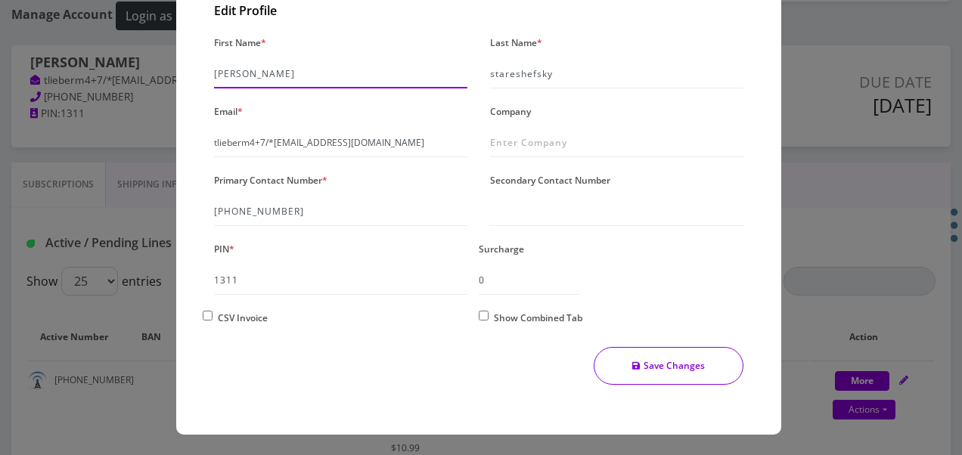
type input "raizy"
click at [627, 372] on button "Save Changes" at bounding box center [669, 366] width 151 height 38
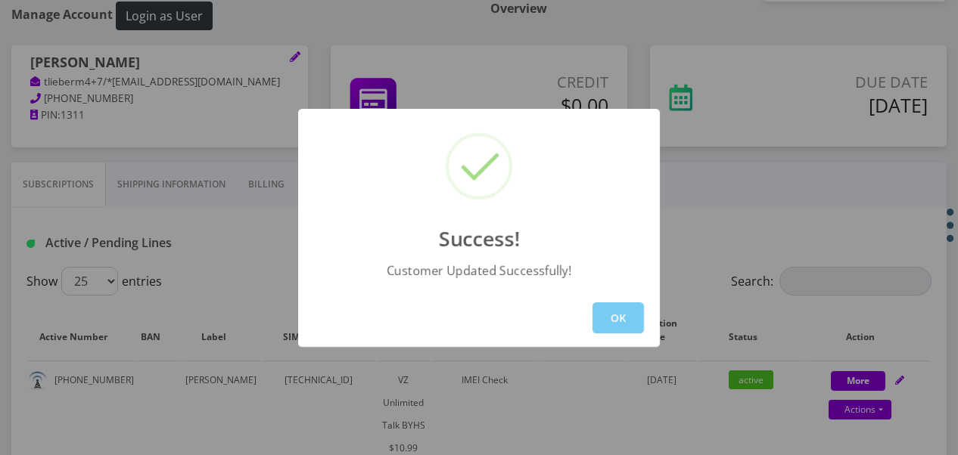
click at [620, 303] on button "OK" at bounding box center [617, 318] width 51 height 31
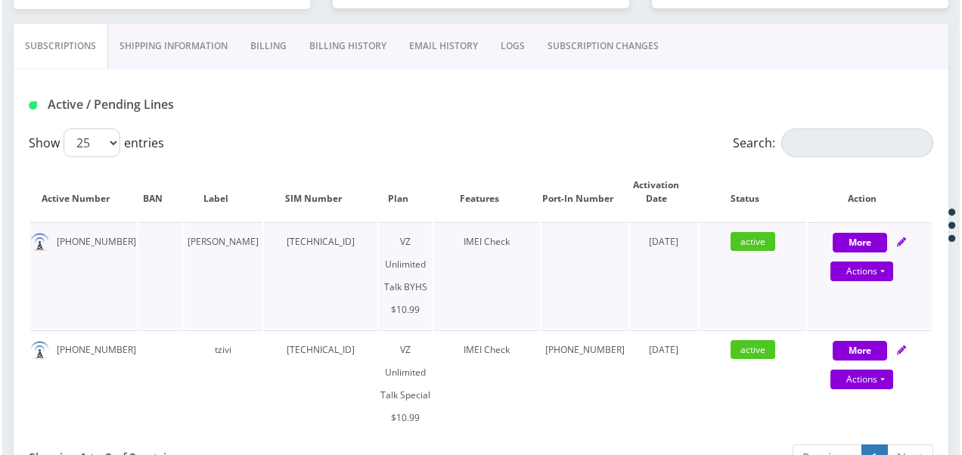
scroll to position [378, 0]
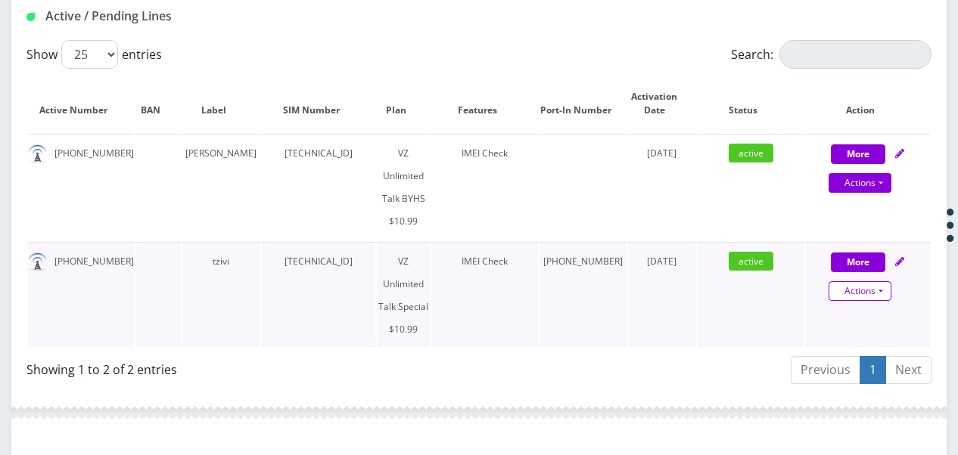
click at [887, 281] on link "Actions" at bounding box center [859, 291] width 63 height 20
select select "472"
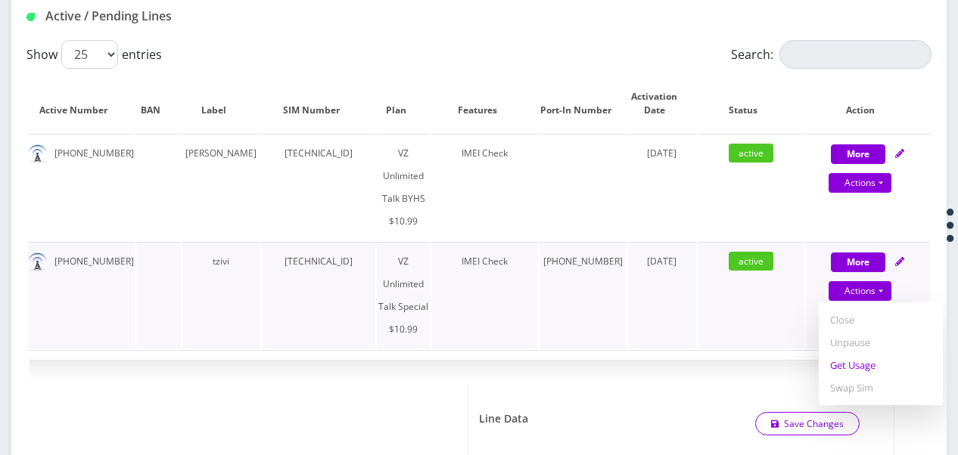
click at [873, 354] on link "Get Usage" at bounding box center [881, 365] width 124 height 23
select select "472"
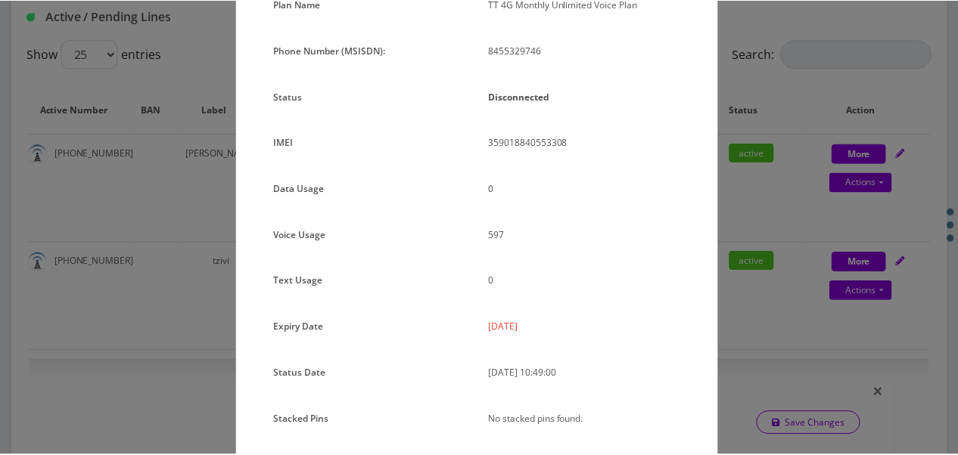
scroll to position [110, 0]
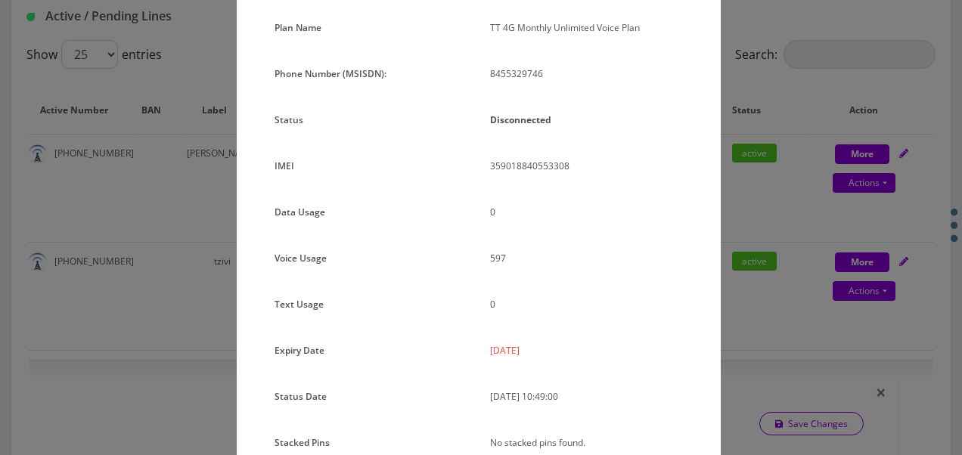
click at [811, 244] on div "× Subscription Info Plan Name TT 4G Monthly Unlimited Voice Plan Phone Number (…" at bounding box center [481, 227] width 962 height 455
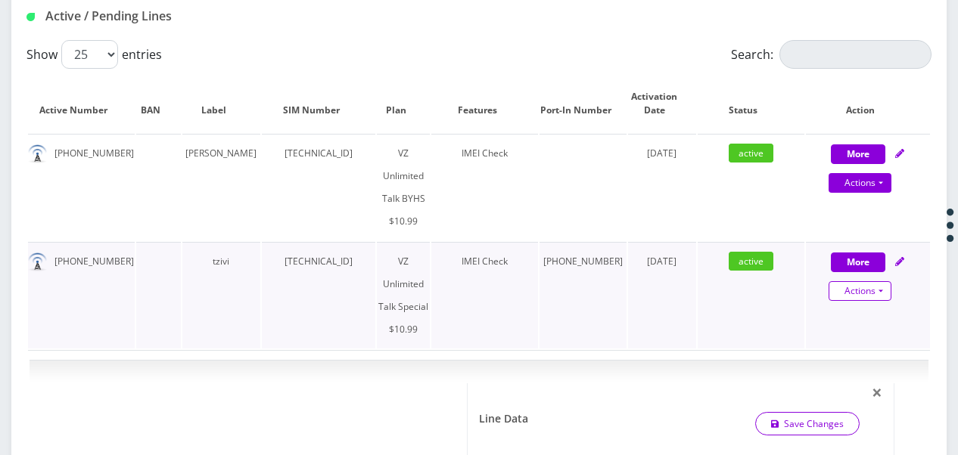
click at [885, 281] on link "Actions" at bounding box center [859, 291] width 63 height 20
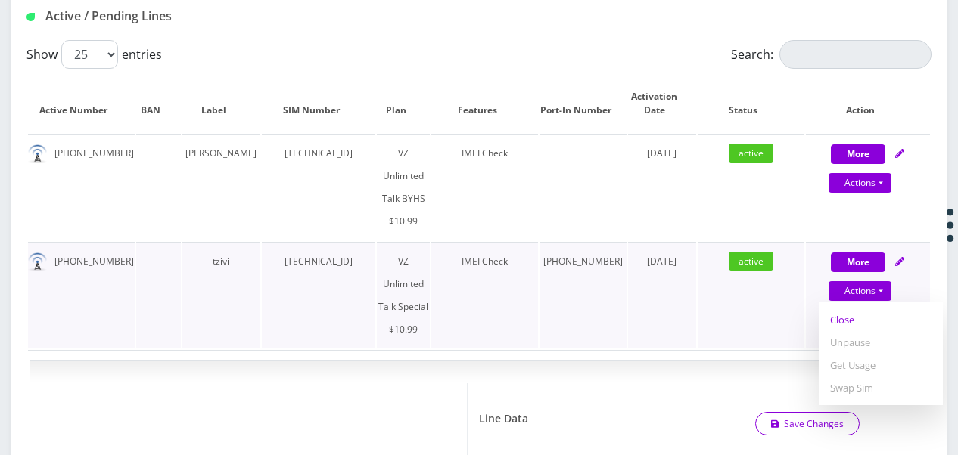
click at [843, 309] on link "Close" at bounding box center [881, 320] width 124 height 23
type input "09/16/2025"
select select "472"
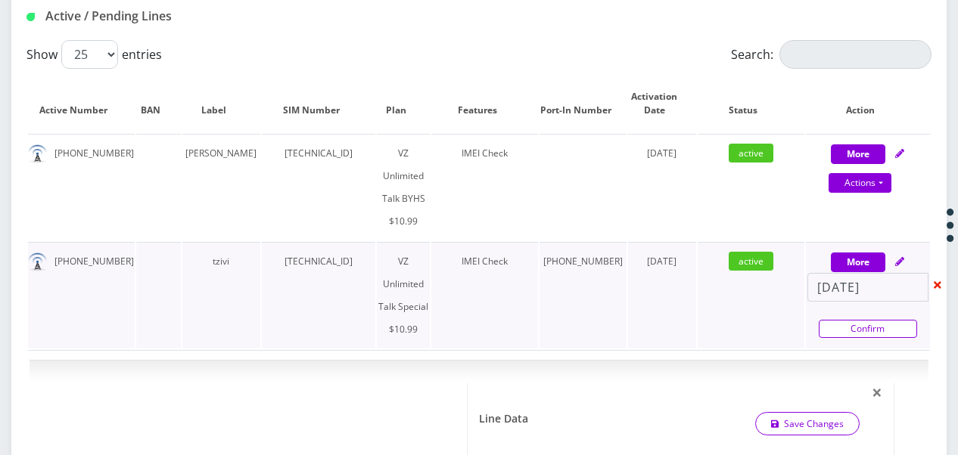
click at [840, 320] on link "Confirm" at bounding box center [868, 329] width 98 height 18
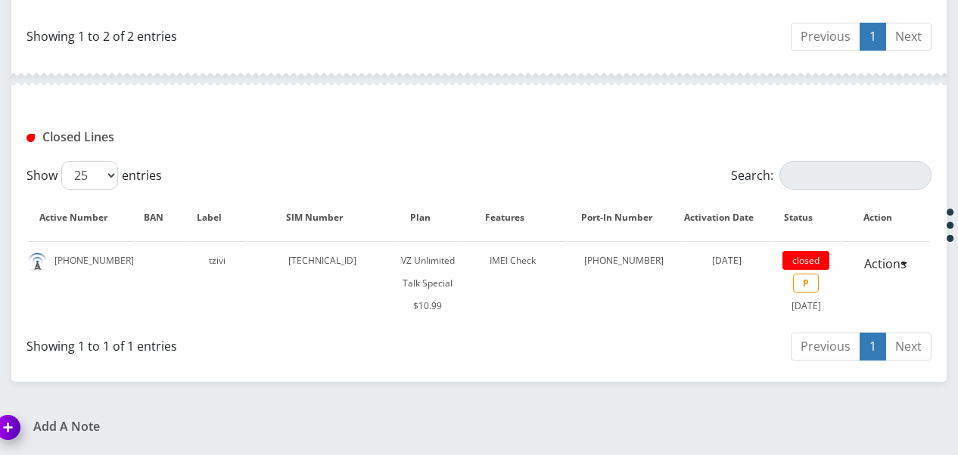
scroll to position [253, 0]
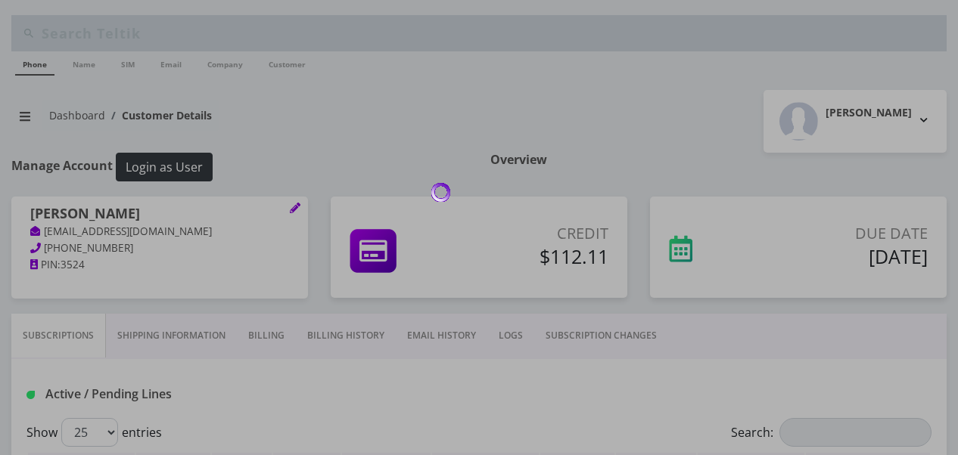
scroll to position [303, 0]
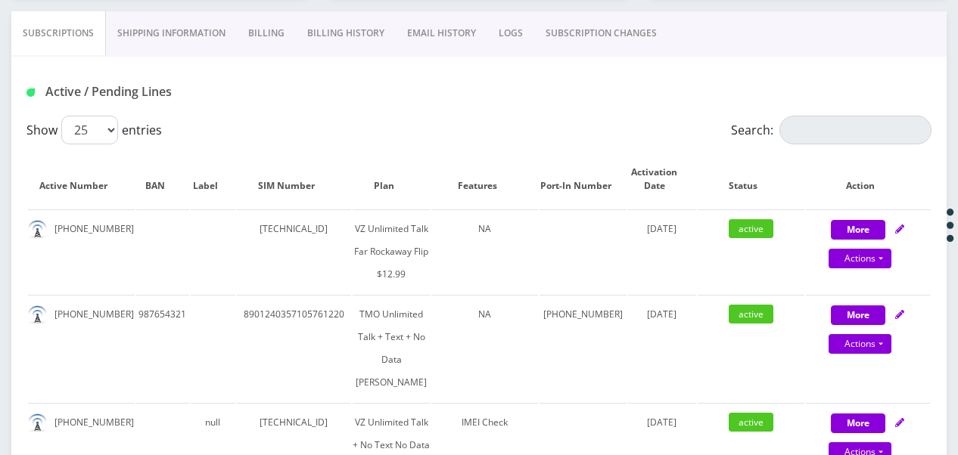
click at [561, 36] on link "SUBSCRIPTION CHANGES" at bounding box center [601, 33] width 134 height 44
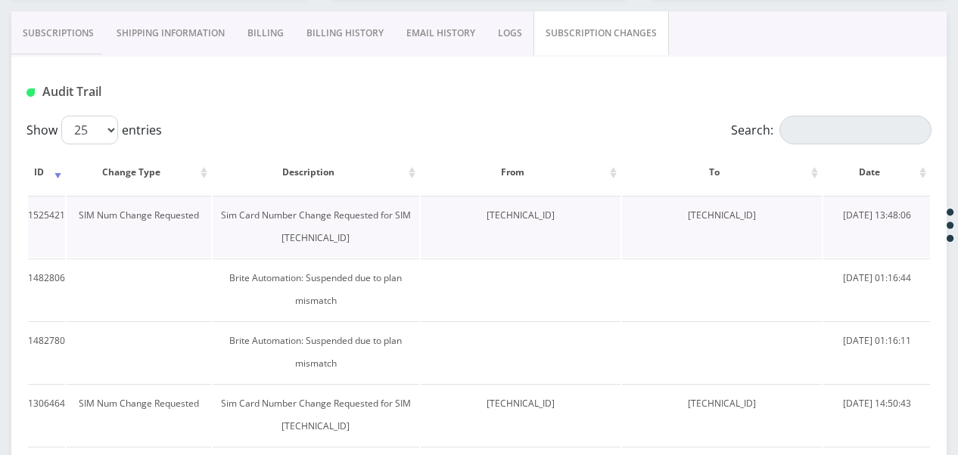
drag, startPoint x: 660, startPoint y: 214, endPoint x: 776, endPoint y: 211, distance: 116.5
click at [776, 211] on td "[TECHNICAL_ID]" at bounding box center [722, 226] width 200 height 61
drag, startPoint x: 776, startPoint y: 211, endPoint x: 748, endPoint y: 210, distance: 28.0
copy td "[TECHNICAL_ID]"
click at [77, 26] on link "Subscriptions" at bounding box center [58, 33] width 94 height 44
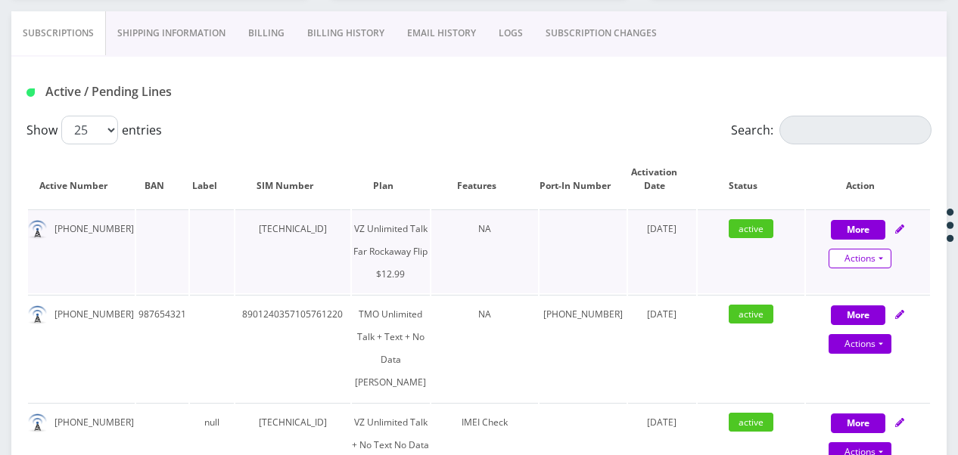
click at [888, 256] on link "Actions" at bounding box center [859, 259] width 63 height 20
select select "372"
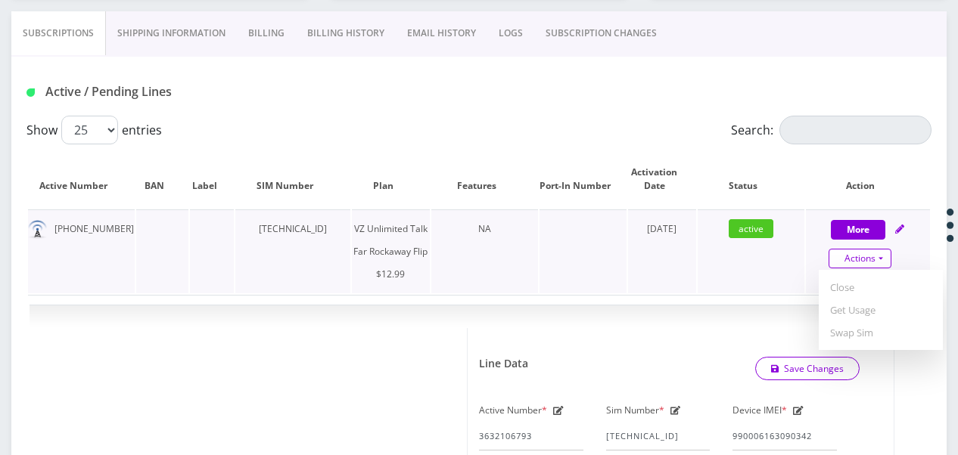
scroll to position [530, 0]
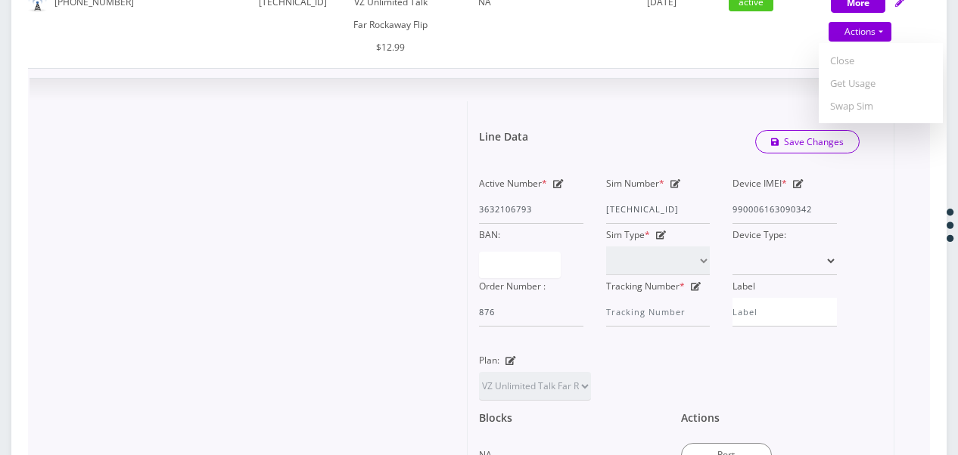
drag, startPoint x: 670, startPoint y: 227, endPoint x: 630, endPoint y: 240, distance: 42.1
click at [671, 188] on icon at bounding box center [675, 183] width 11 height 9
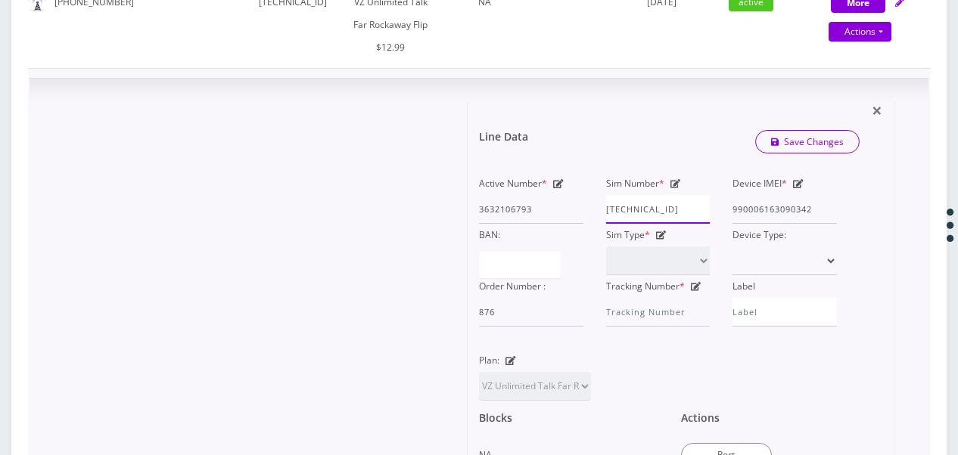
scroll to position [0, 6]
click at [749, 253] on div "Active Number * 3632106793 Sim Number * [TECHNICAL_ID] Device IMEI * [TECHNICAL…" at bounding box center [658, 249] width 381 height 154
paste input "10614573939"
type input "[TECHNICAL_ID]"
click at [799, 154] on link "Save Changes" at bounding box center [807, 141] width 105 height 23
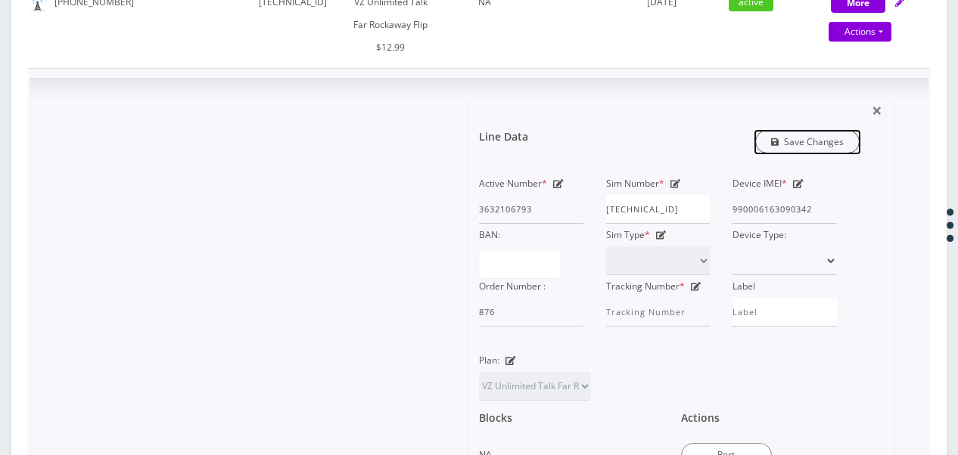
scroll to position [0, 0]
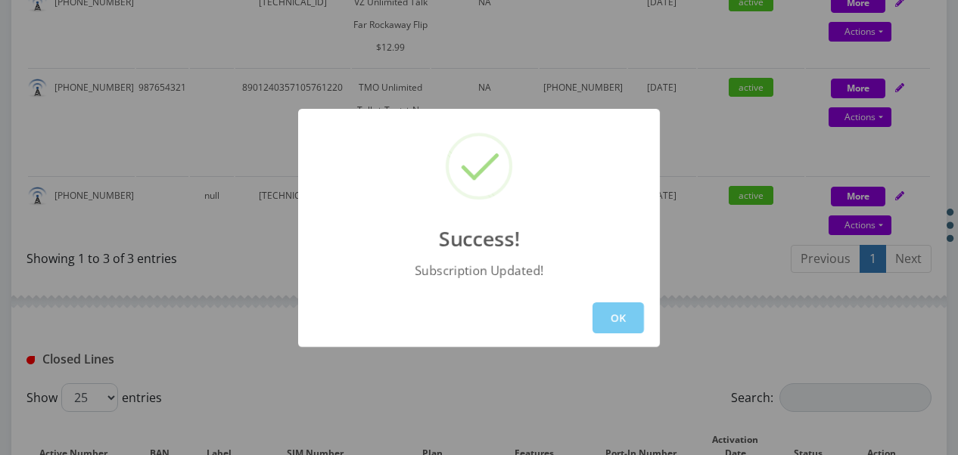
click at [609, 311] on button "OK" at bounding box center [617, 318] width 51 height 31
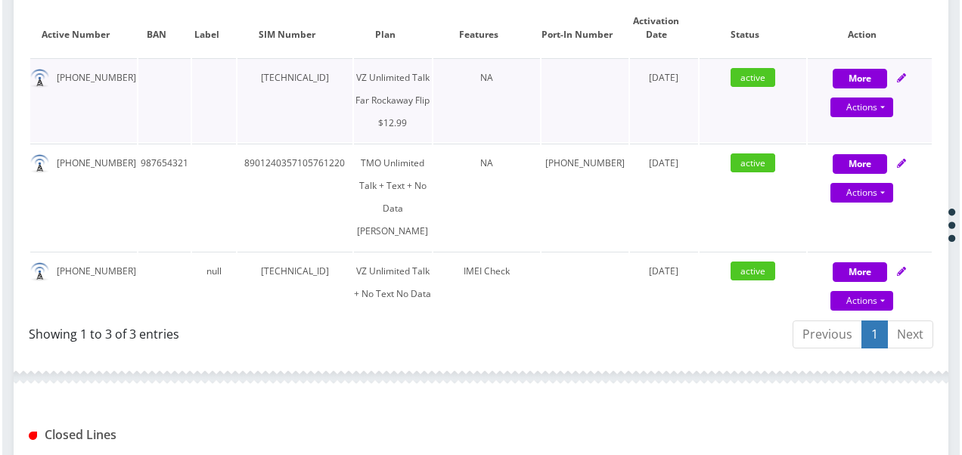
scroll to position [378, 0]
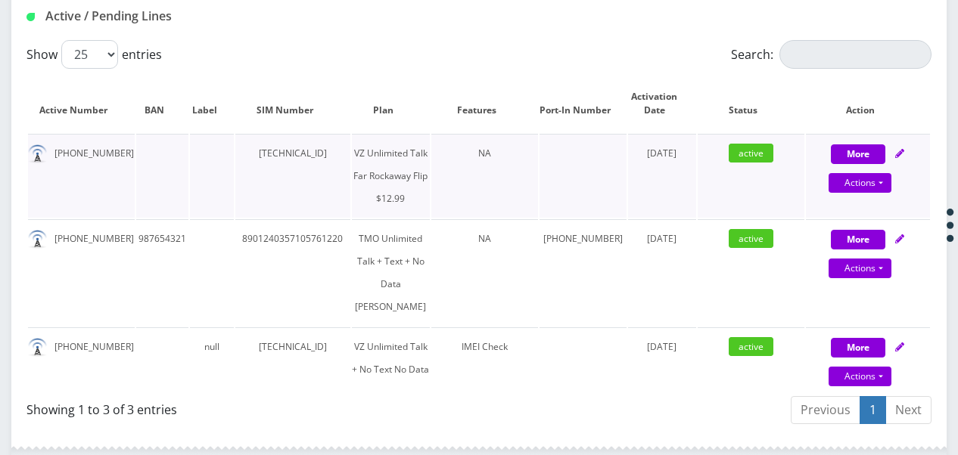
click at [893, 180] on div "Actions Suspend Close Get Usage Swap Sim" at bounding box center [860, 183] width 124 height 23
select select "372"
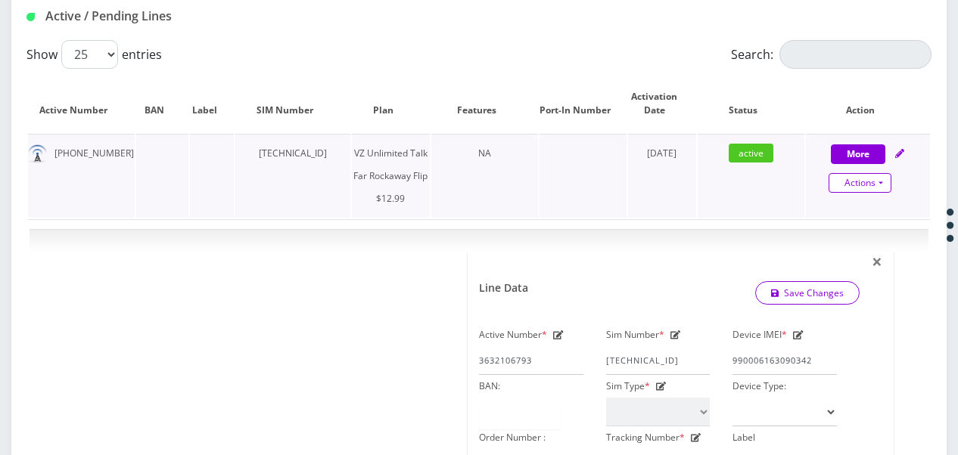
click at [885, 183] on link "Actions" at bounding box center [859, 183] width 63 height 20
select select "372"
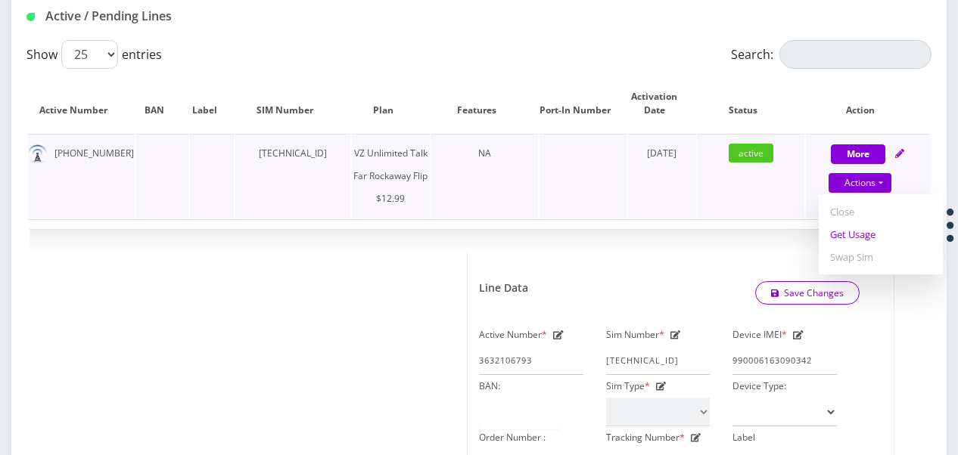
click at [868, 235] on link "Get Usage" at bounding box center [881, 234] width 124 height 23
select select "372"
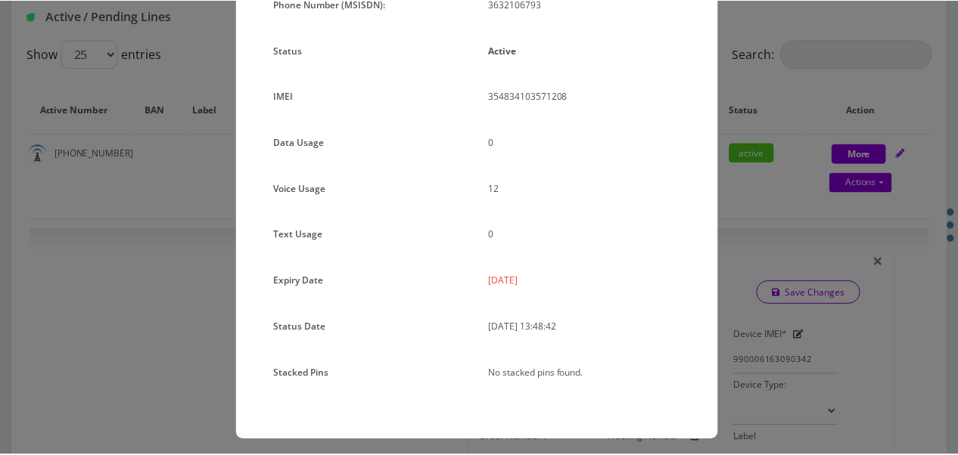
scroll to position [185, 0]
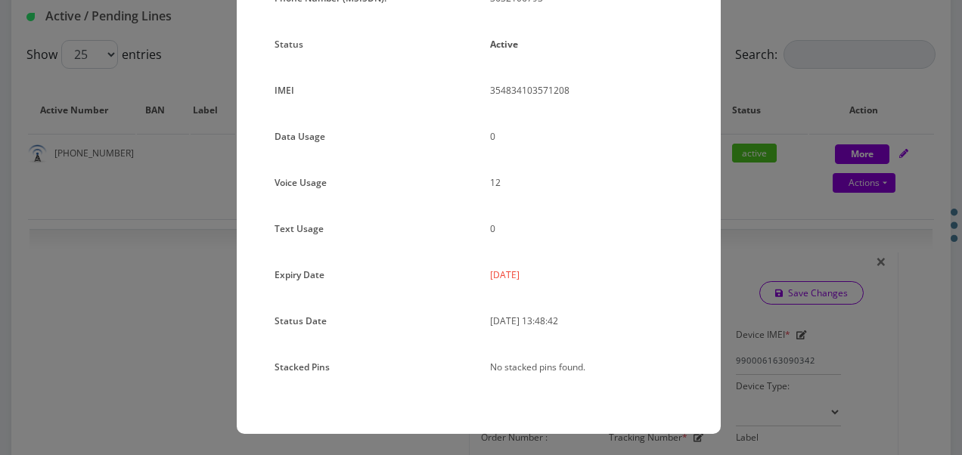
click at [766, 173] on div "× Subscription Info Plan Name TT 4G Monthly Unlimited Voice Plan Phone Number (…" at bounding box center [481, 227] width 962 height 455
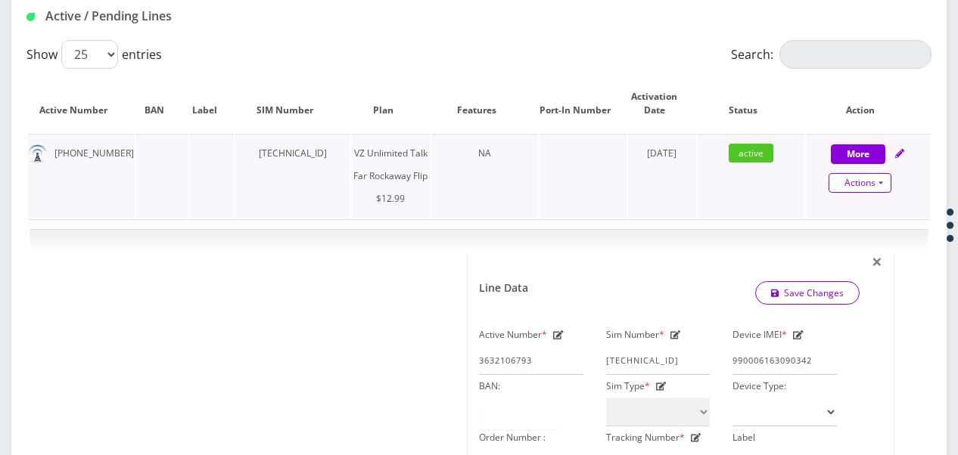
click at [884, 190] on link "Actions" at bounding box center [859, 183] width 63 height 20
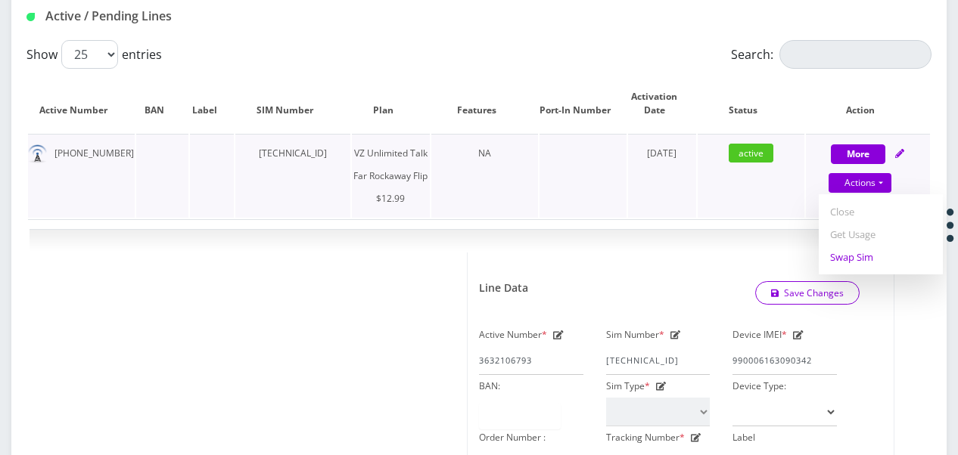
click at [849, 258] on link "Swap Sim" at bounding box center [881, 257] width 124 height 23
select select "372"
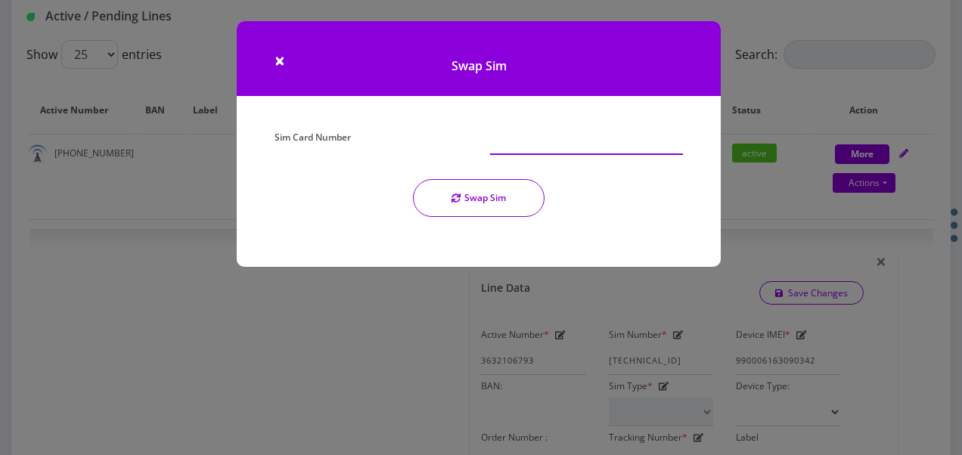
click at [576, 142] on input "Sim Card Number" at bounding box center [586, 140] width 193 height 29
drag, startPoint x: 576, startPoint y: 142, endPoint x: 412, endPoint y: 112, distance: 167.7
click at [454, 123] on div "× Swap Sim Sim Card Number 89148 Swap Sim" at bounding box center [479, 144] width 484 height 246
type input "89148"
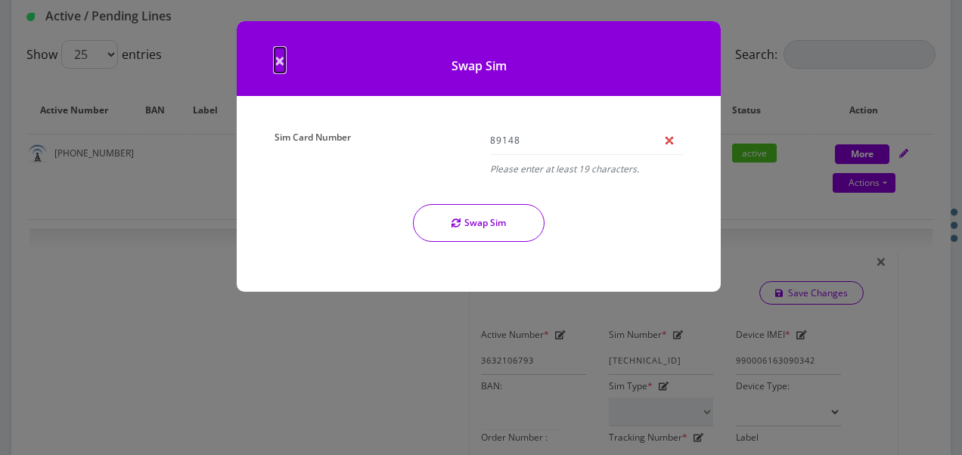
click at [283, 62] on span "×" at bounding box center [280, 60] width 11 height 25
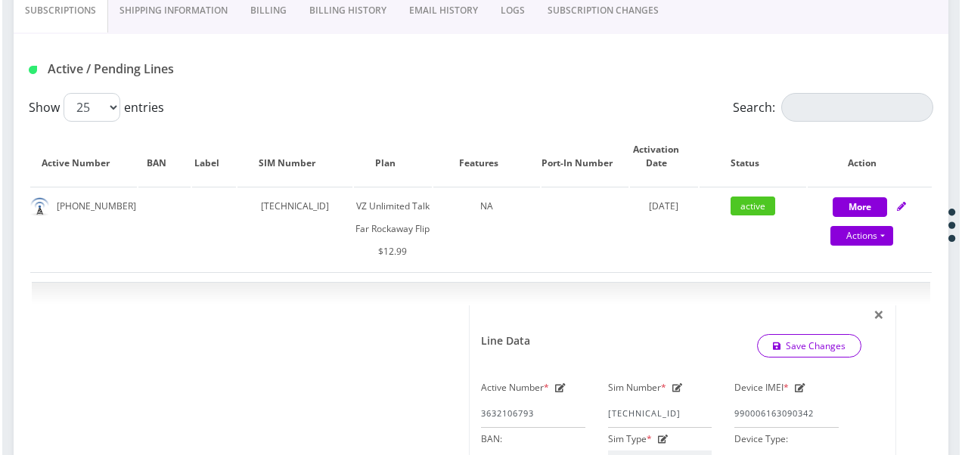
scroll to position [303, 0]
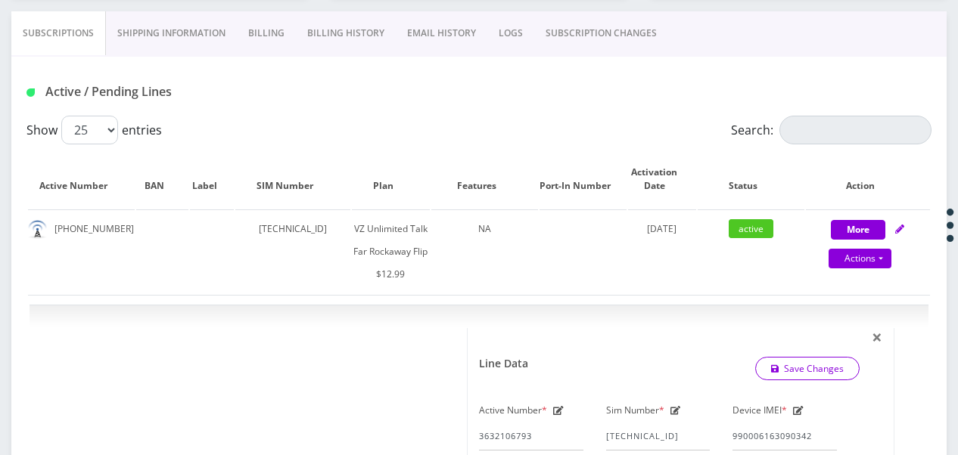
click at [616, 54] on div "Subscriptions Shipping Information Billing Billing History EMAIL HISTORY LOGS S…" at bounding box center [478, 33] width 935 height 45
click at [614, 44] on link "SUBSCRIPTION CHANGES" at bounding box center [601, 33] width 134 height 44
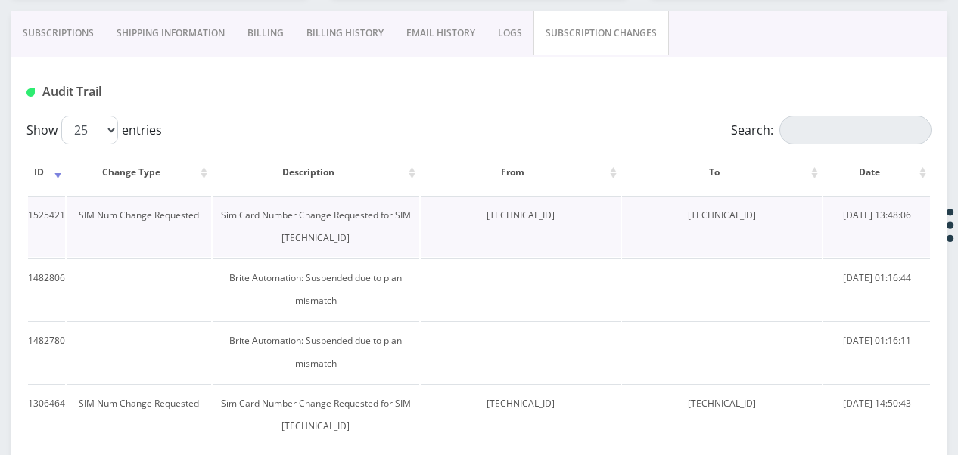
drag, startPoint x: 439, startPoint y: 216, endPoint x: 558, endPoint y: 225, distance: 119.9
click at [558, 225] on td "[TECHNICAL_ID]" at bounding box center [521, 226] width 200 height 61
drag, startPoint x: 558, startPoint y: 225, endPoint x: 527, endPoint y: 217, distance: 32.8
copy td "[TECHNICAL_ID]"
click at [90, 31] on link "Subscriptions" at bounding box center [58, 33] width 94 height 44
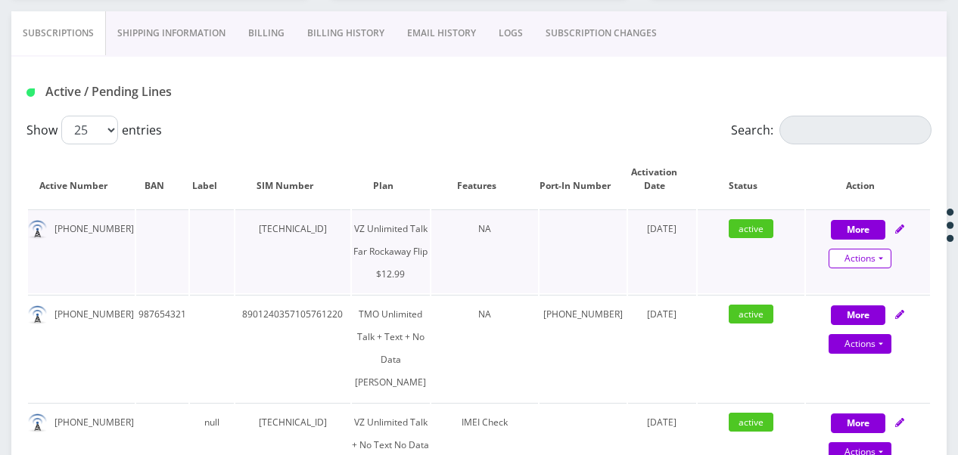
click at [879, 260] on link "Actions" at bounding box center [859, 259] width 63 height 20
select select "372"
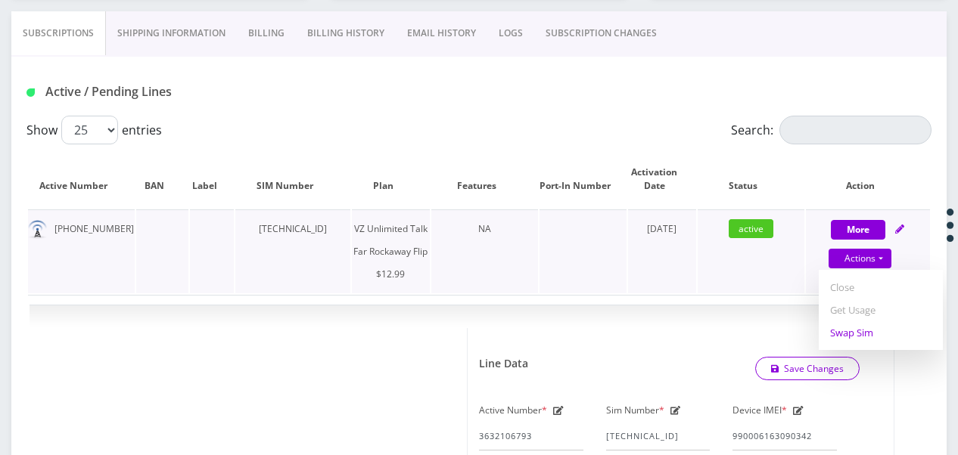
click at [868, 333] on link "Swap Sim" at bounding box center [881, 333] width 124 height 23
select select "372"
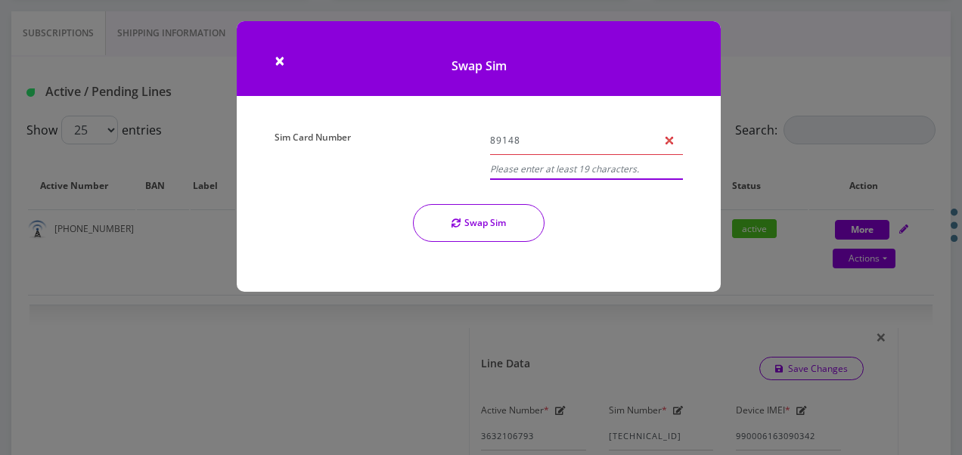
drag, startPoint x: 552, startPoint y: 144, endPoint x: 486, endPoint y: 141, distance: 65.9
click at [471, 138] on div "Sim Card Number 89148 Please enter at least 19 characters. Swap Sim" at bounding box center [478, 190] width 431 height 128
paste input "000008876020896"
type input "[TECHNICAL_ID]"
click at [520, 224] on button "Swap Sim" at bounding box center [479, 223] width 132 height 38
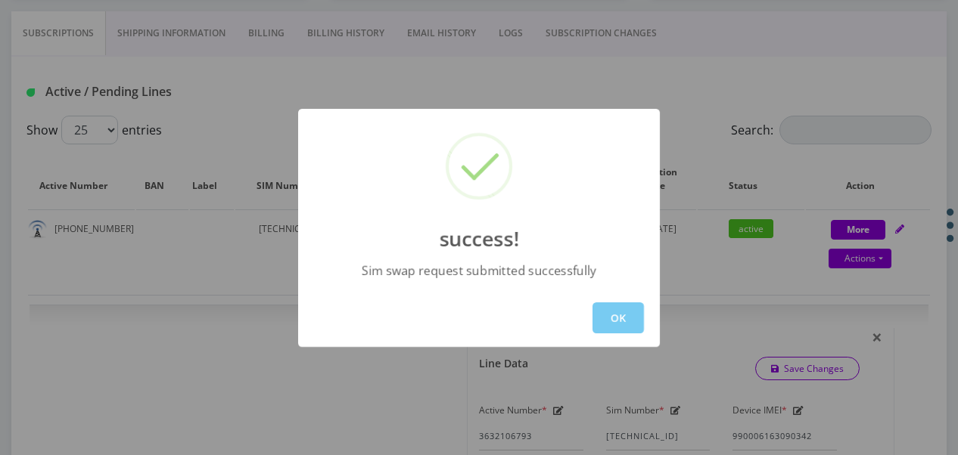
click at [620, 313] on button "OK" at bounding box center [617, 318] width 51 height 31
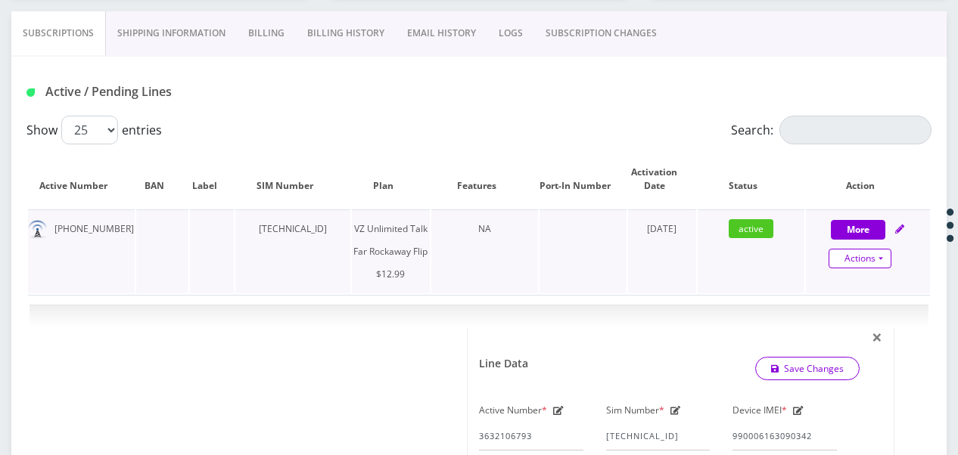
click at [878, 262] on link "Actions" at bounding box center [859, 259] width 63 height 20
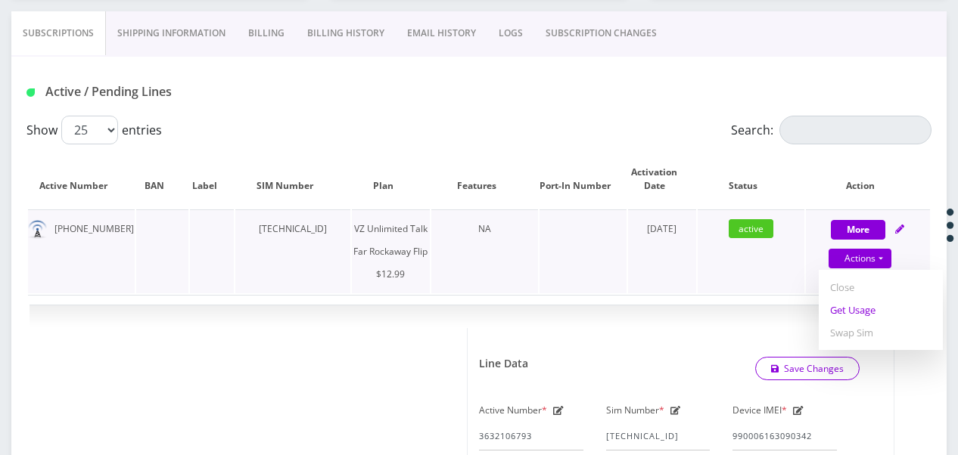
click at [856, 319] on link "Get Usage" at bounding box center [881, 310] width 124 height 23
select select "372"
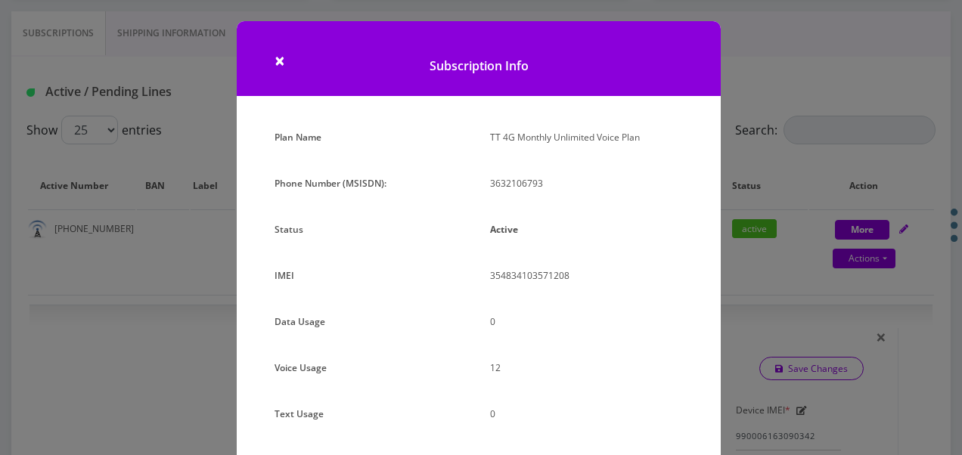
click at [750, 188] on div "× Subscription Info Plan Name TT 4G Monthly Unlimited Voice Plan Phone Number (…" at bounding box center [481, 227] width 962 height 455
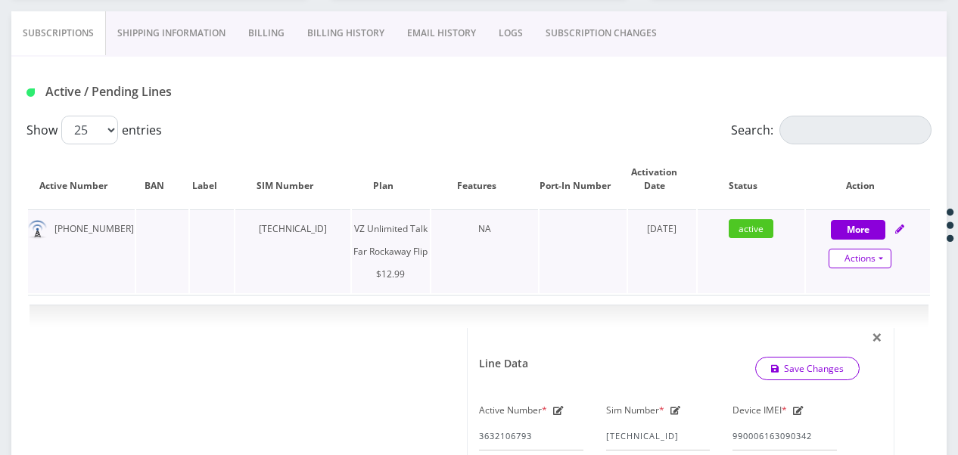
click at [885, 257] on link "Actions" at bounding box center [859, 259] width 63 height 20
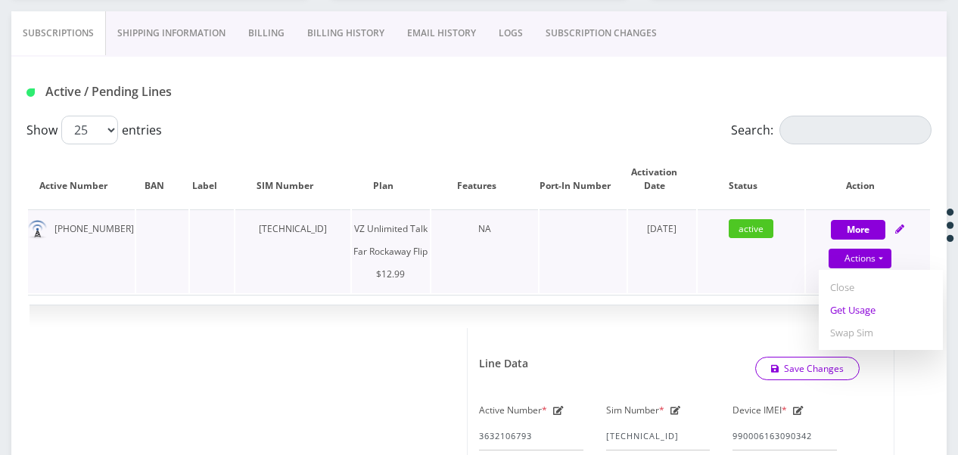
click at [878, 301] on link "Get Usage" at bounding box center [881, 310] width 124 height 23
select select "372"
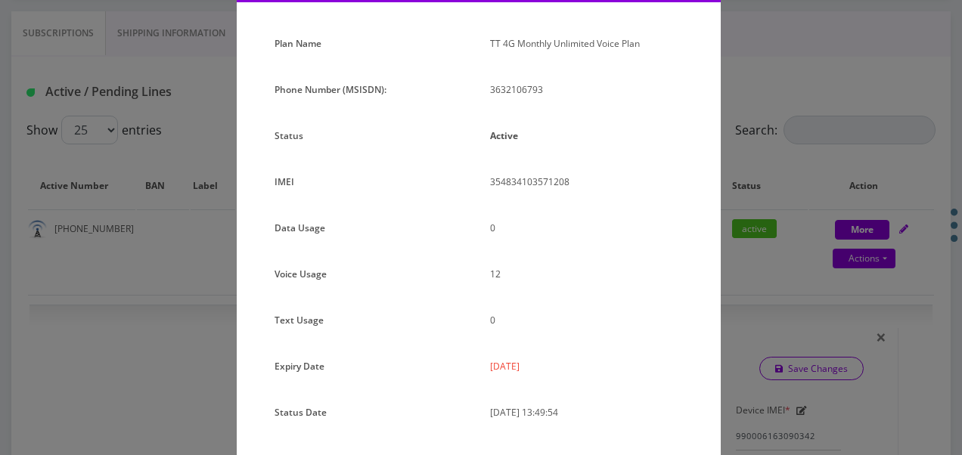
scroll to position [185, 0]
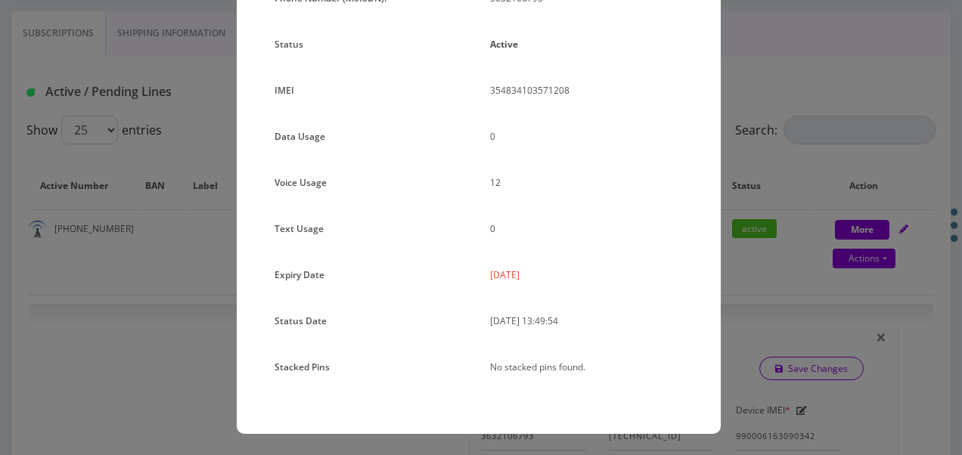
click at [764, 210] on div "× Subscription Info Plan Name TT 4G Monthly Unlimited Voice Plan Phone Number (…" at bounding box center [481, 227] width 962 height 455
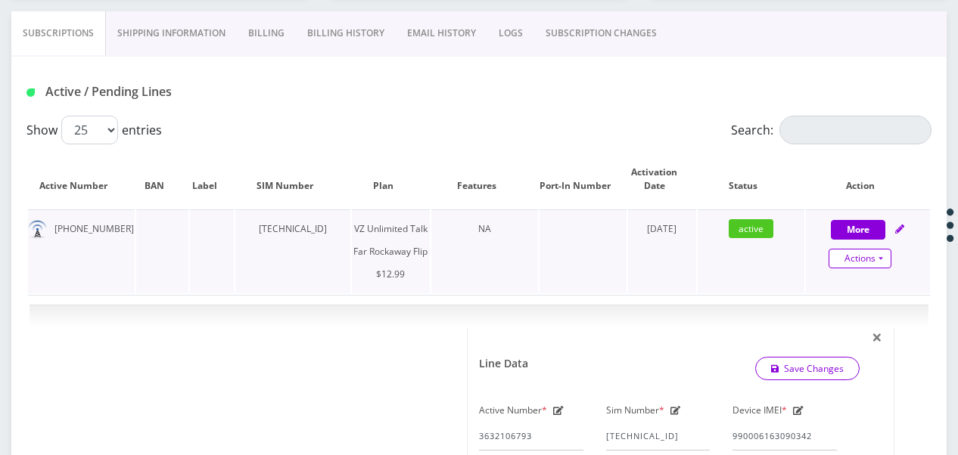
click at [881, 262] on link "Actions" at bounding box center [859, 259] width 63 height 20
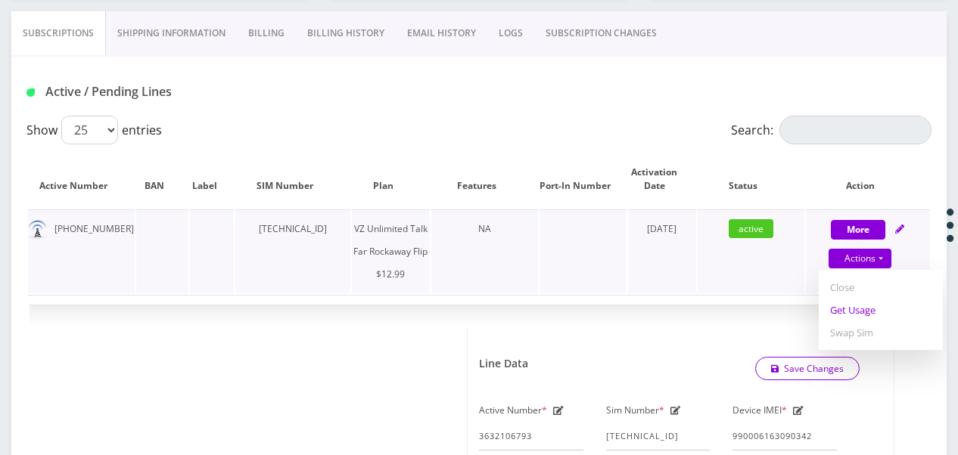
click at [858, 309] on link "Get Usage" at bounding box center [881, 310] width 124 height 23
select select "372"
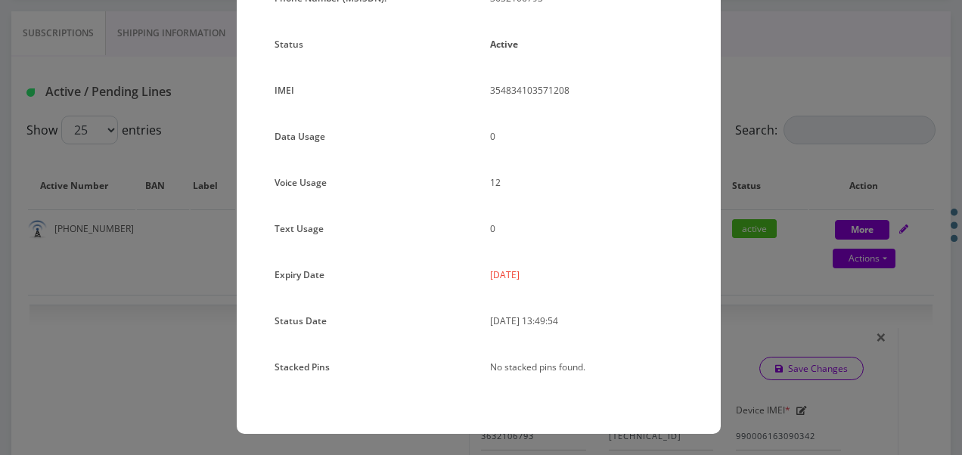
scroll to position [0, 0]
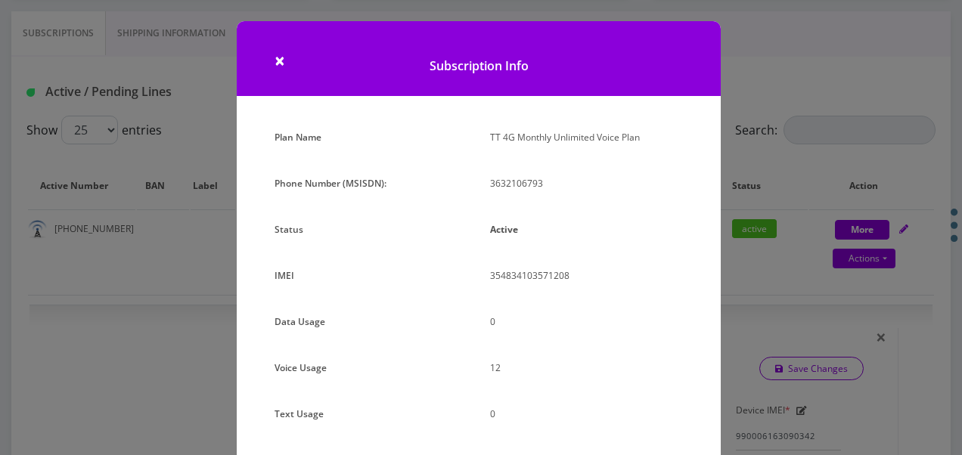
click at [805, 186] on div "× Subscription Info Plan Name TT 4G Monthly Unlimited Voice Plan Phone Number (…" at bounding box center [481, 227] width 962 height 455
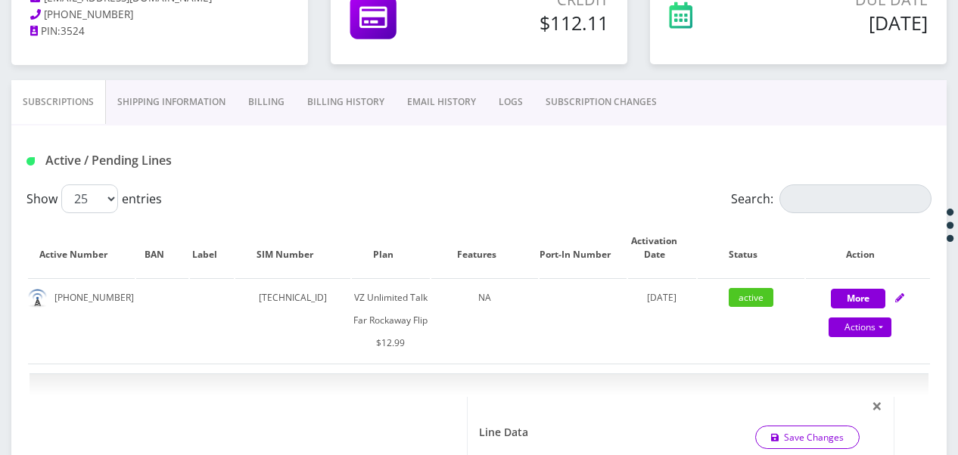
scroll to position [227, 0]
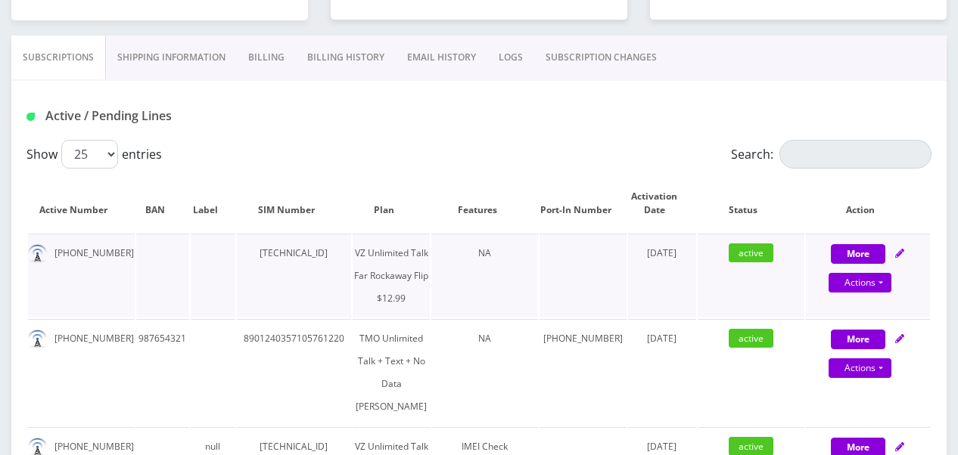
scroll to position [303, 0]
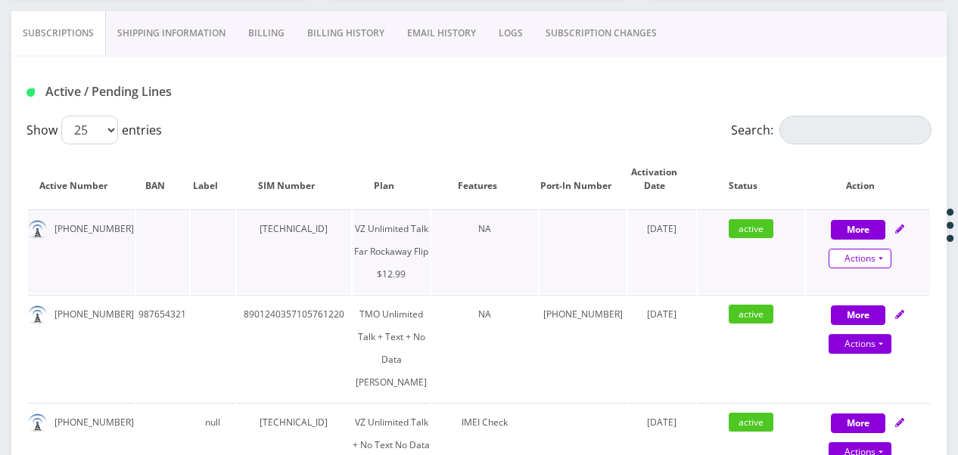
click at [877, 263] on link "Actions" at bounding box center [859, 259] width 63 height 20
select select "372"
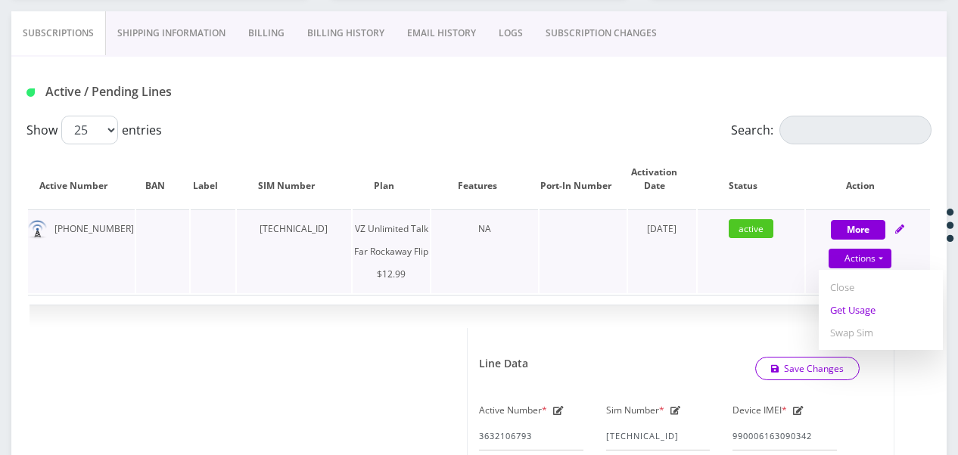
click at [857, 313] on link "Get Usage" at bounding box center [881, 310] width 124 height 23
select select "372"
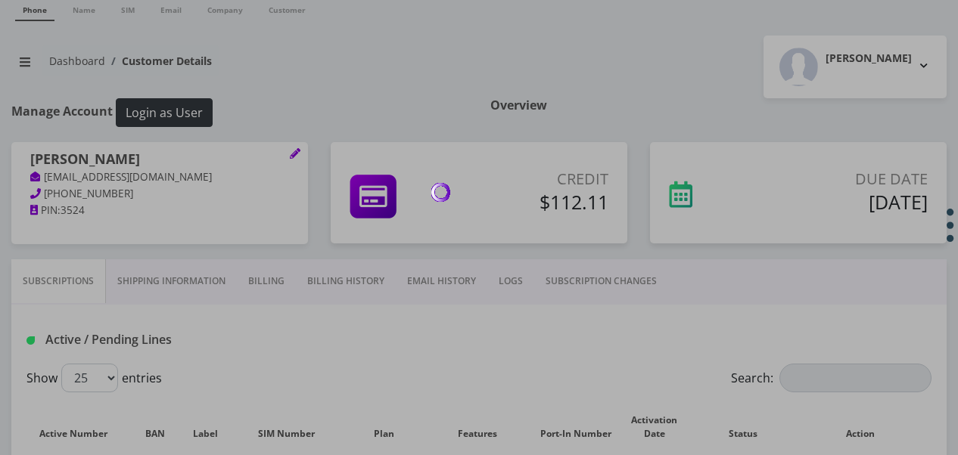
scroll to position [0, 0]
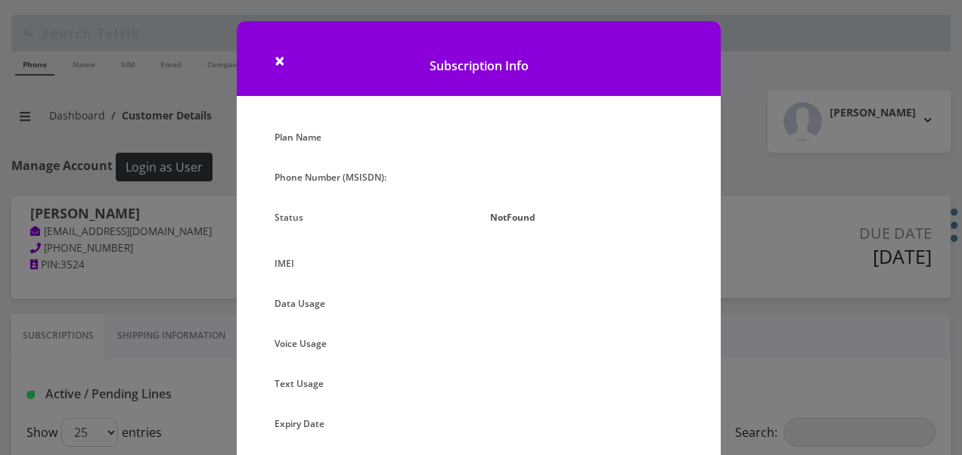
click at [271, 68] on h1 "Subscription Info" at bounding box center [479, 58] width 484 height 75
click at [278, 62] on span "×" at bounding box center [280, 60] width 11 height 25
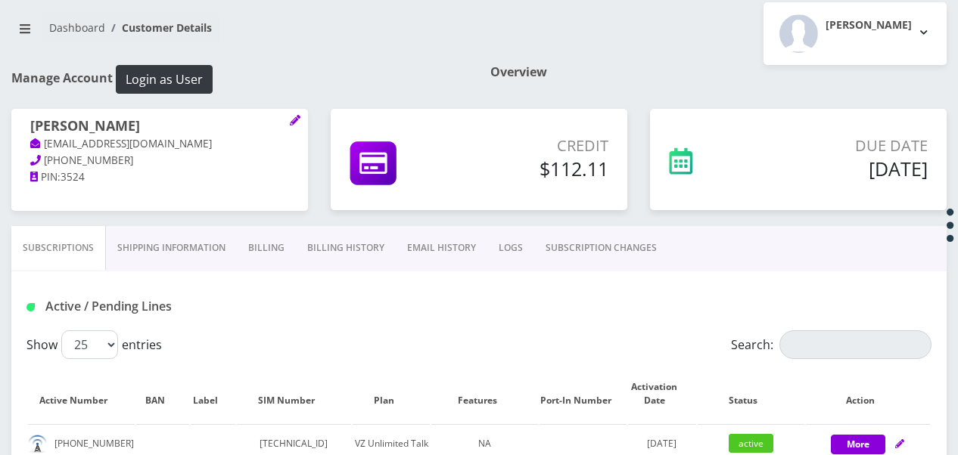
scroll to position [227, 0]
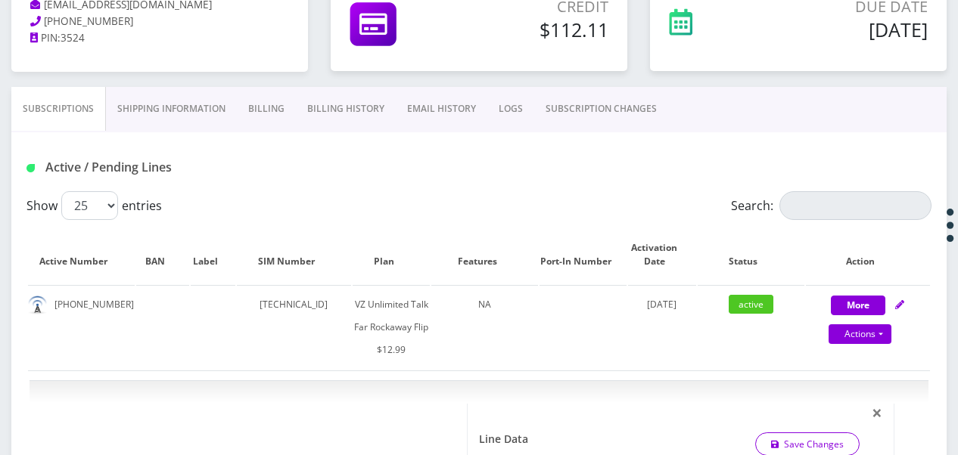
click at [603, 107] on link "SUBSCRIPTION CHANGES" at bounding box center [601, 109] width 134 height 44
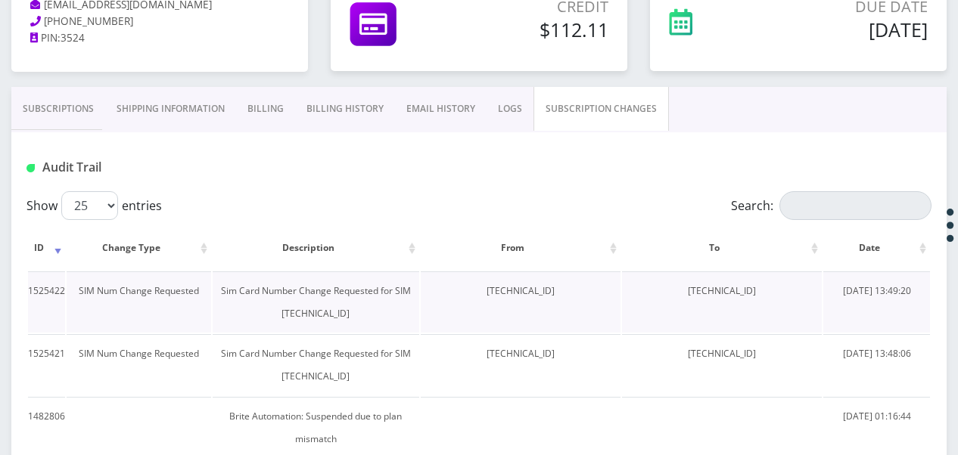
drag, startPoint x: 666, startPoint y: 294, endPoint x: 779, endPoint y: 290, distance: 113.5
click at [779, 290] on td "[TECHNICAL_ID]" at bounding box center [722, 302] width 200 height 61
drag, startPoint x: 779, startPoint y: 290, endPoint x: 720, endPoint y: 286, distance: 59.1
copy td "[TECHNICAL_ID]"
click at [65, 107] on link "Subscriptions" at bounding box center [58, 109] width 94 height 44
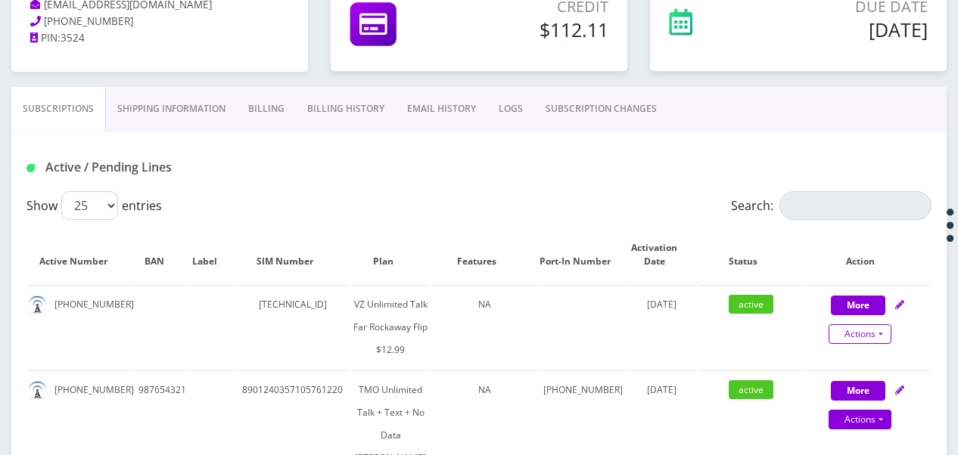
click at [887, 333] on link "Actions" at bounding box center [859, 335] width 63 height 20
select select "372"
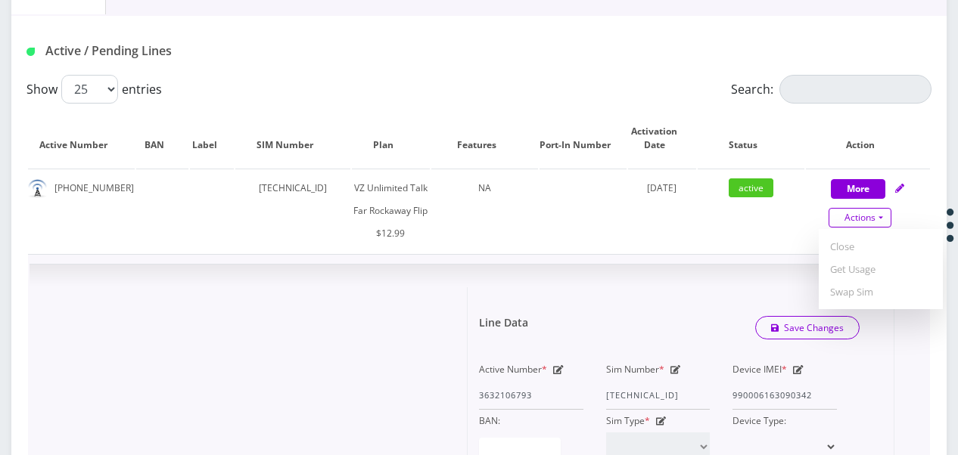
scroll to position [454, 0]
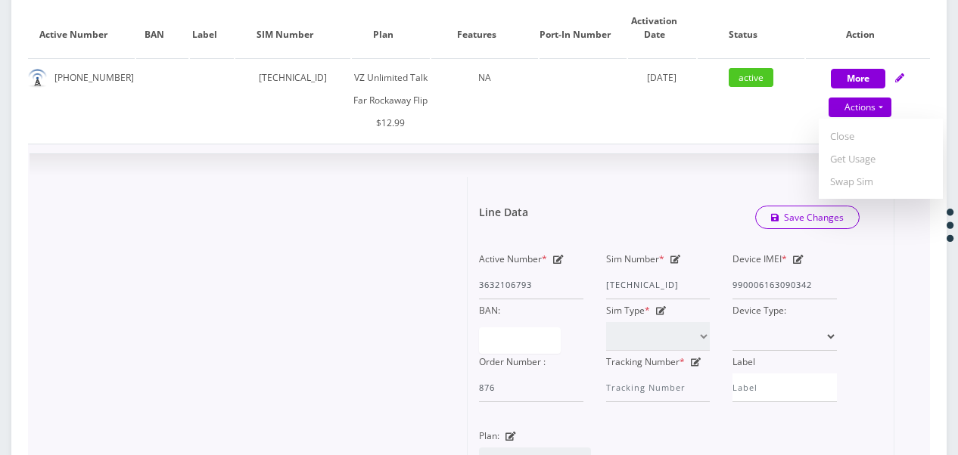
click at [674, 264] on icon at bounding box center [675, 259] width 11 height 9
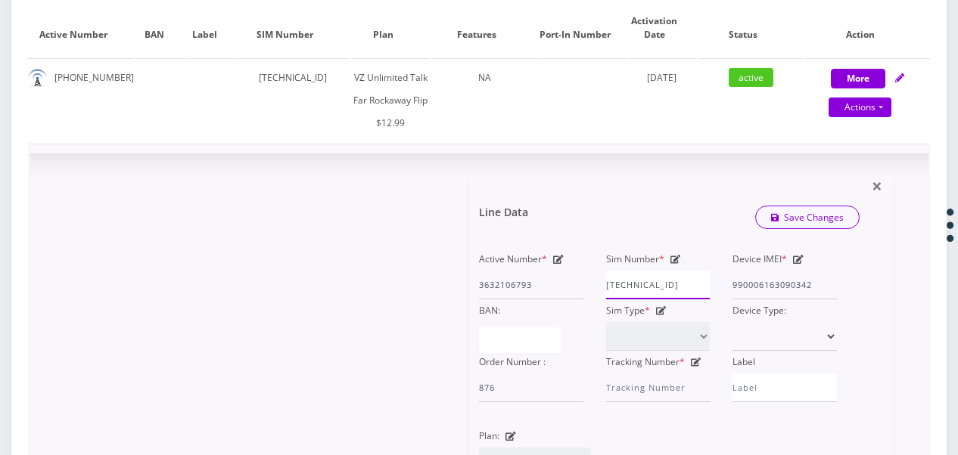
scroll to position [0, 6]
drag, startPoint x: 607, startPoint y: 328, endPoint x: 892, endPoint y: 328, distance: 285.2
click at [891, 328] on div "× Line Data Save Changes Active Number * 3632106793 Sim Number * [TECHNICAL_ID]…" at bounding box center [681, 433] width 427 height 513
paste input "08876020896"
type input "[TECHNICAL_ID]"
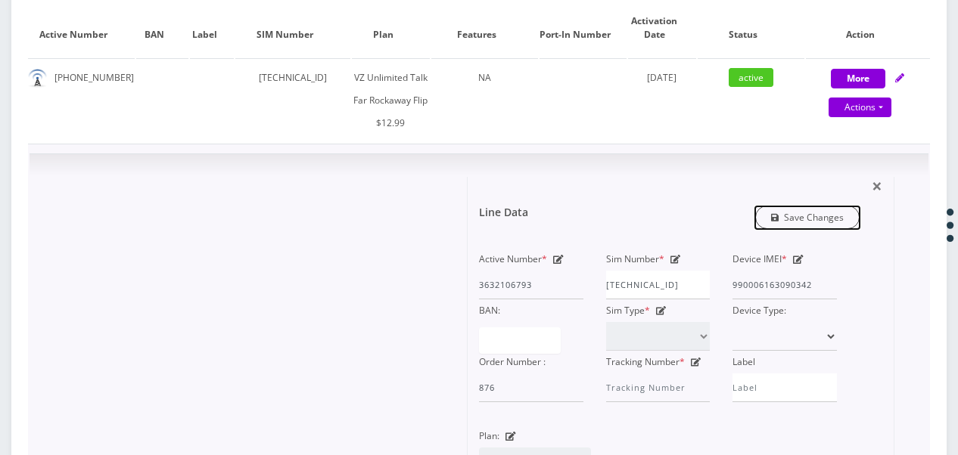
click at [806, 229] on link "Save Changes" at bounding box center [807, 217] width 105 height 23
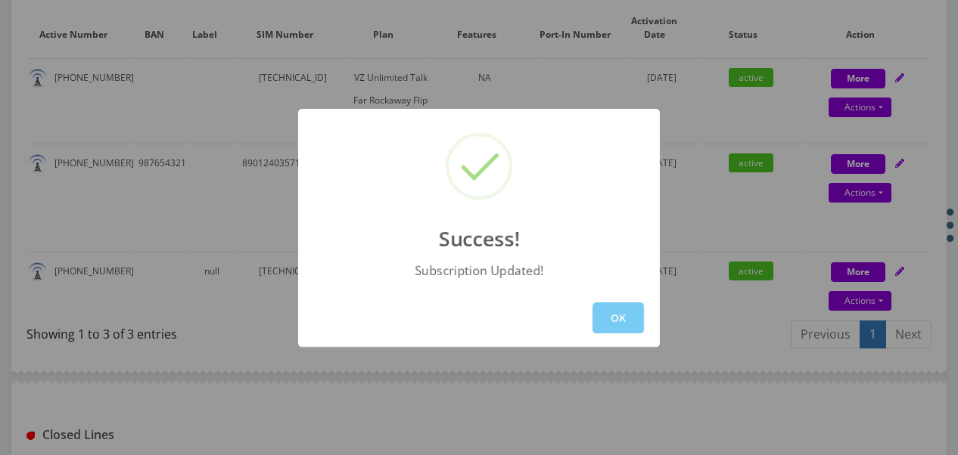
click at [616, 306] on button "OK" at bounding box center [617, 318] width 51 height 31
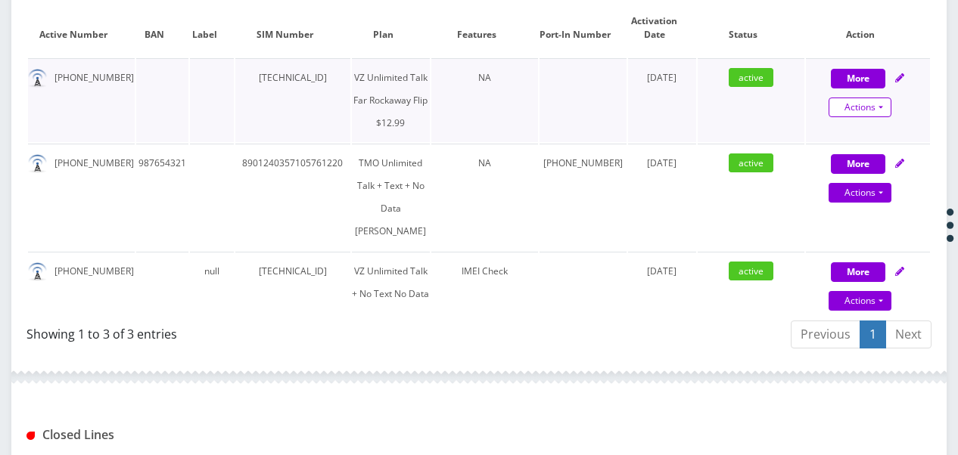
click at [887, 110] on link "Actions" at bounding box center [859, 108] width 63 height 20
select select "372"
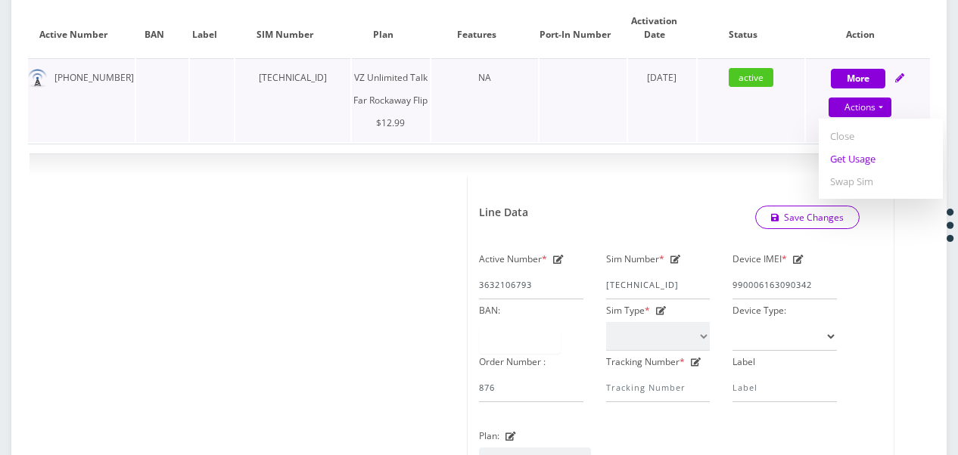
click at [872, 160] on link "Get Usage" at bounding box center [881, 159] width 124 height 23
select select "372"
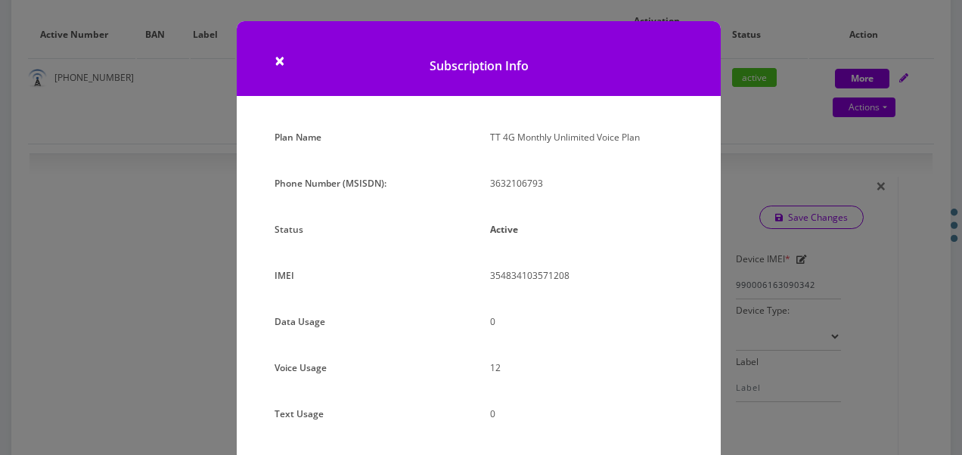
click at [772, 250] on div "× Subscription Info Plan Name TT 4G Monthly Unlimited Voice Plan Phone Number (…" at bounding box center [481, 227] width 962 height 455
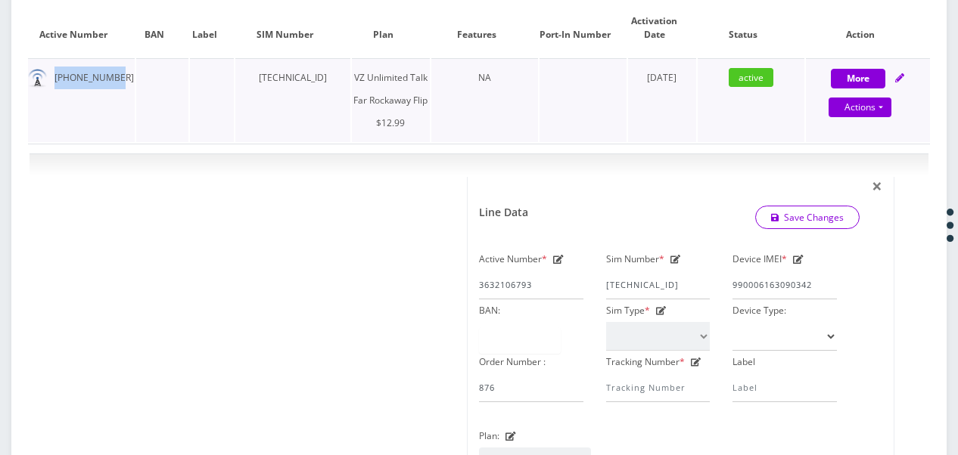
drag, startPoint x: 50, startPoint y: 79, endPoint x: 126, endPoint y: 80, distance: 75.7
click at [126, 80] on td "[PHONE_NUMBER]" at bounding box center [81, 100] width 107 height 84
drag, startPoint x: 126, startPoint y: 80, endPoint x: 104, endPoint y: 86, distance: 22.8
copy td "[PHONE_NUMBER]"
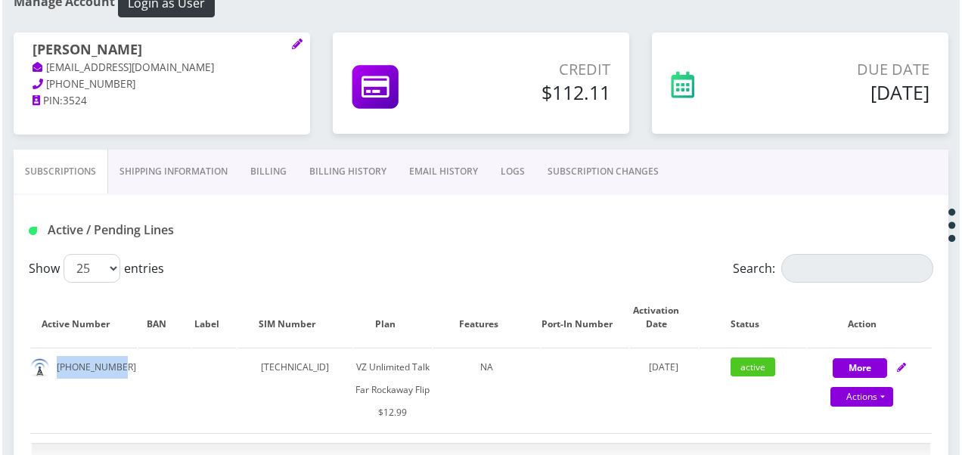
scroll to position [227, 0]
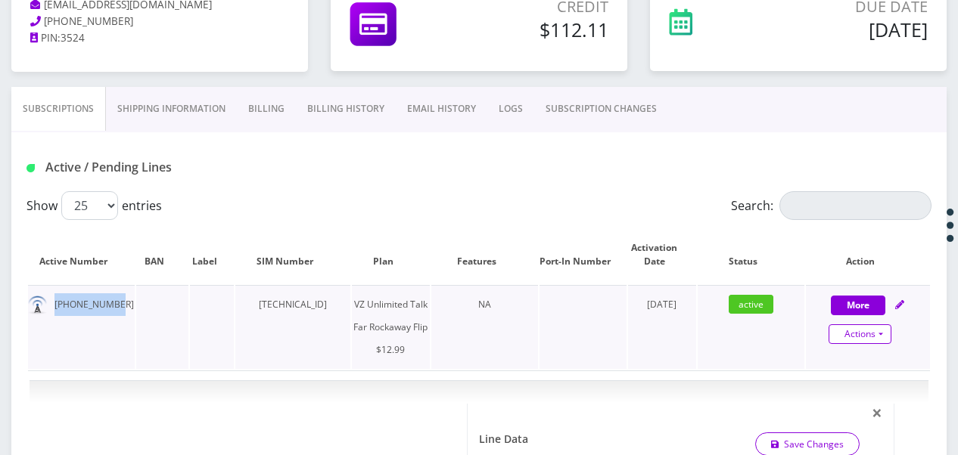
click at [877, 330] on link "Actions" at bounding box center [859, 335] width 63 height 20
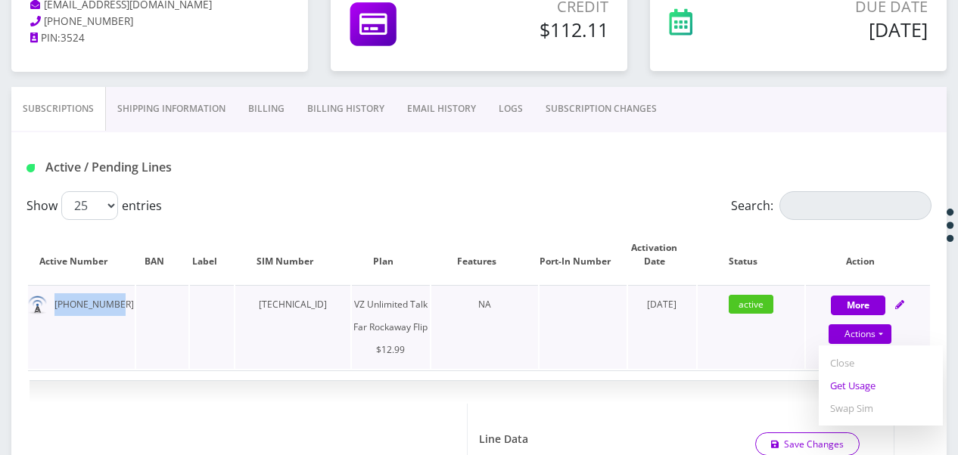
click at [871, 381] on link "Get Usage" at bounding box center [881, 385] width 124 height 23
select select "372"
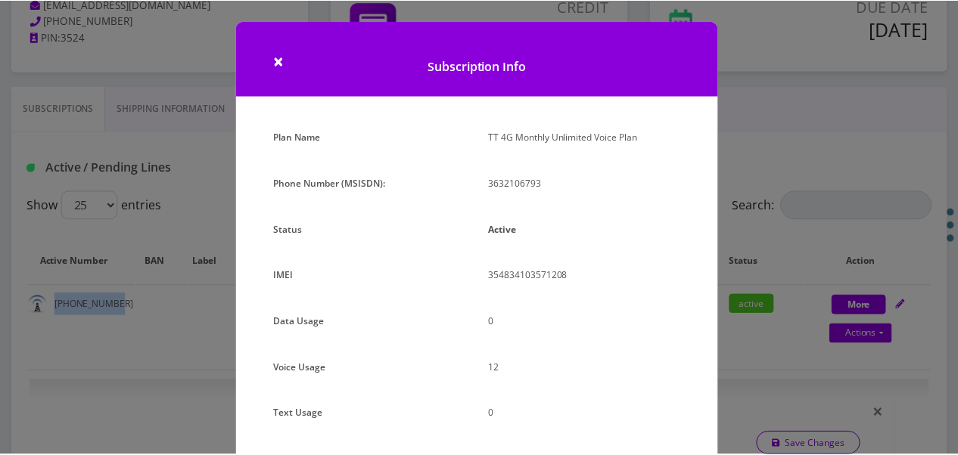
scroll to position [185, 0]
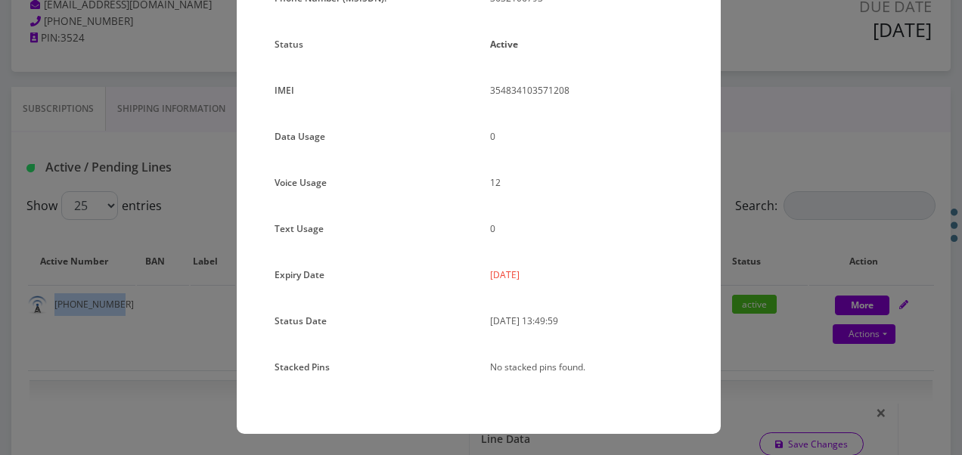
click at [838, 172] on div "× Subscription Info Plan Name TT 4G Monthly Unlimited Voice Plan Phone Number (…" at bounding box center [481, 227] width 962 height 455
